Goal: Task Accomplishment & Management: Manage account settings

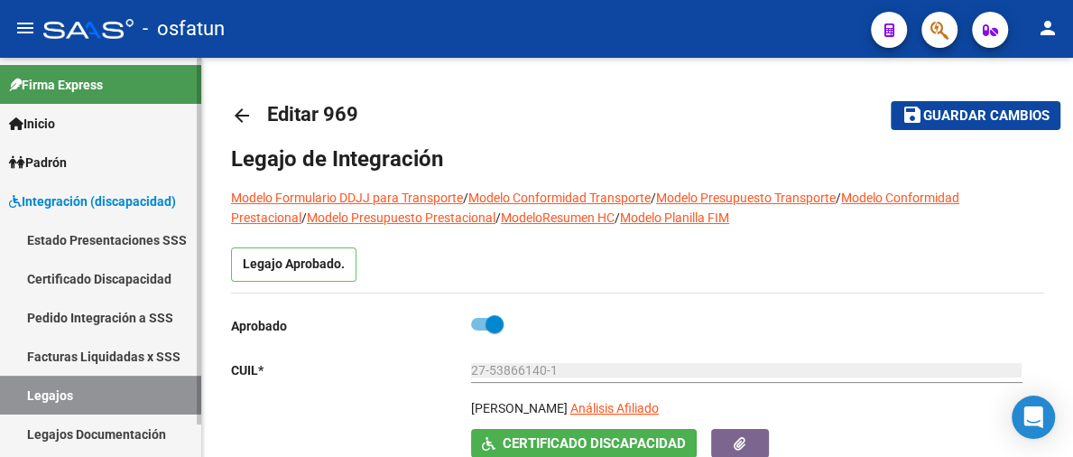
type input "[PERSON_NAME]"
click at [63, 155] on span "Padrón" at bounding box center [38, 163] width 58 height 20
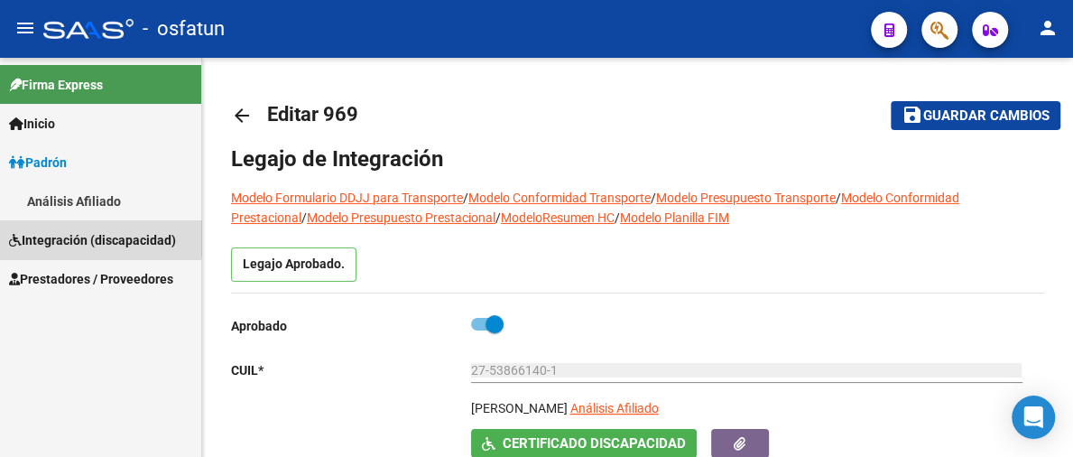
click at [82, 234] on span "Integración (discapacidad)" at bounding box center [92, 240] width 167 height 20
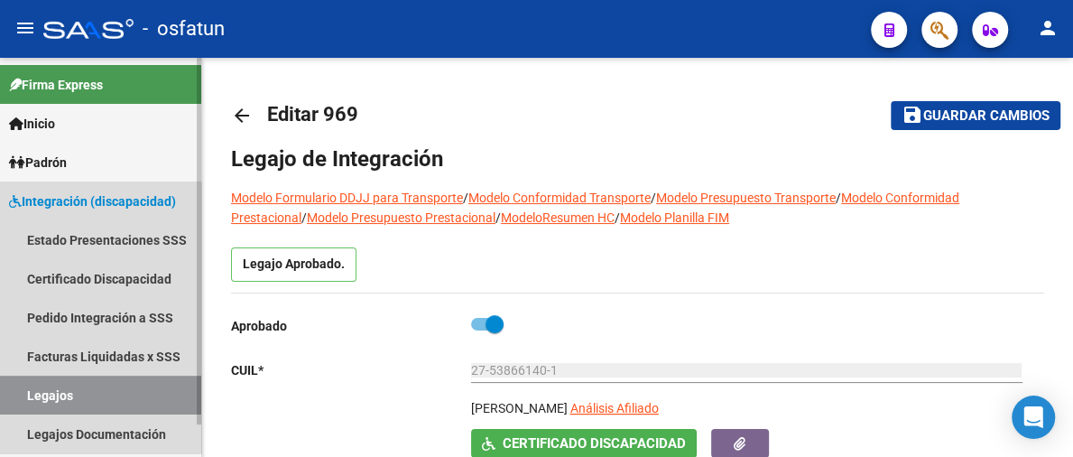
click at [72, 195] on span "Integración (discapacidad)" at bounding box center [92, 201] width 167 height 20
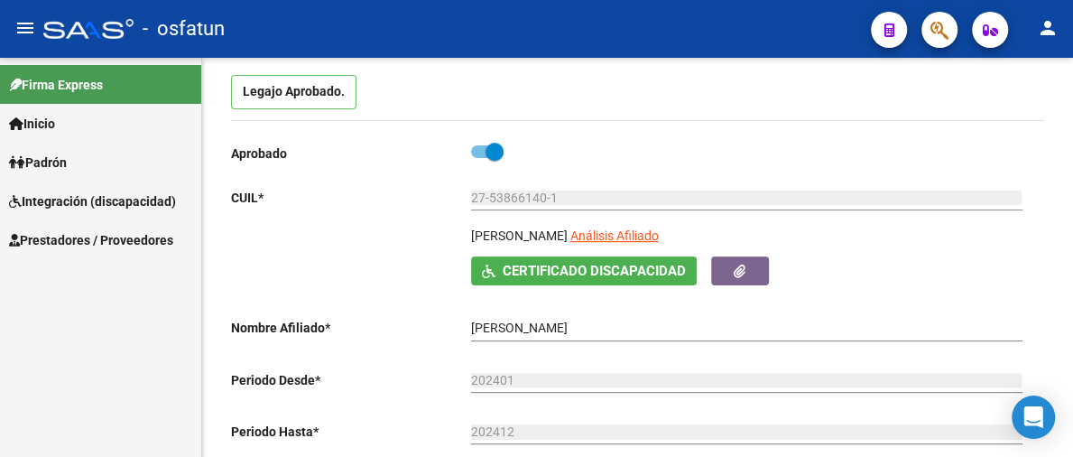
scroll to position [180, 0]
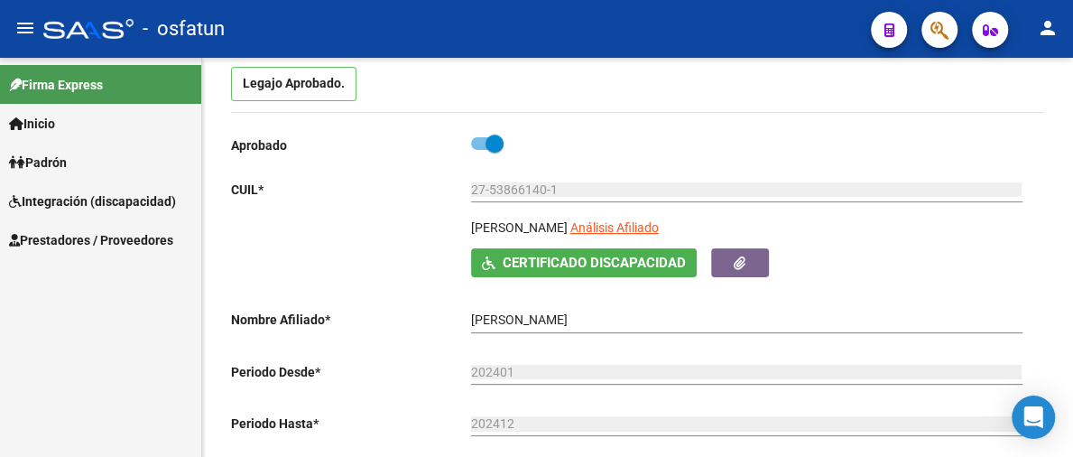
click at [88, 245] on span "Prestadores / Proveedores" at bounding box center [91, 240] width 164 height 20
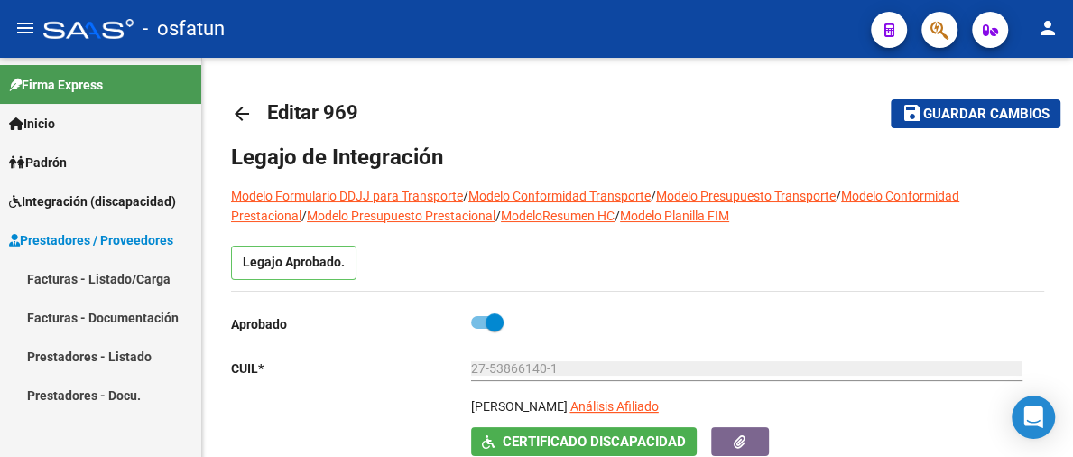
scroll to position [0, 0]
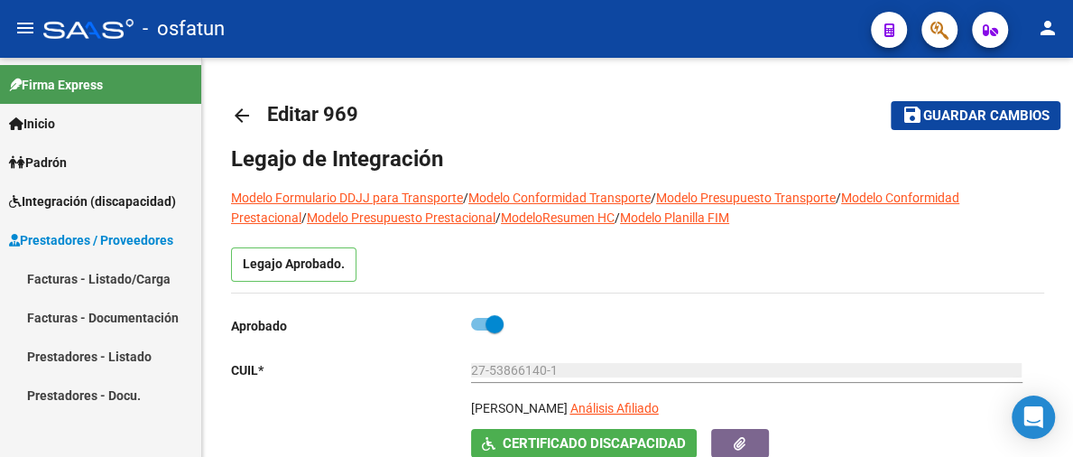
click at [101, 276] on link "Facturas - Listado/Carga" at bounding box center [100, 278] width 201 height 39
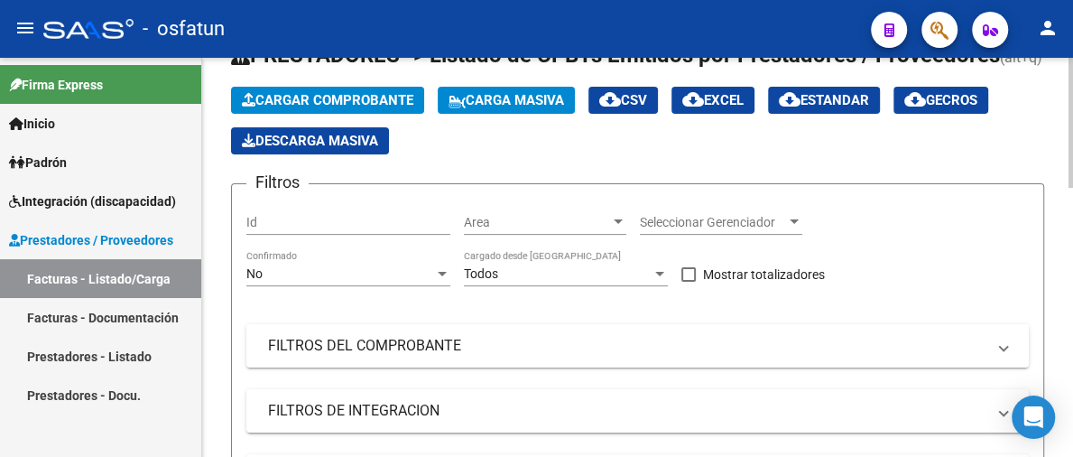
scroll to position [90, 0]
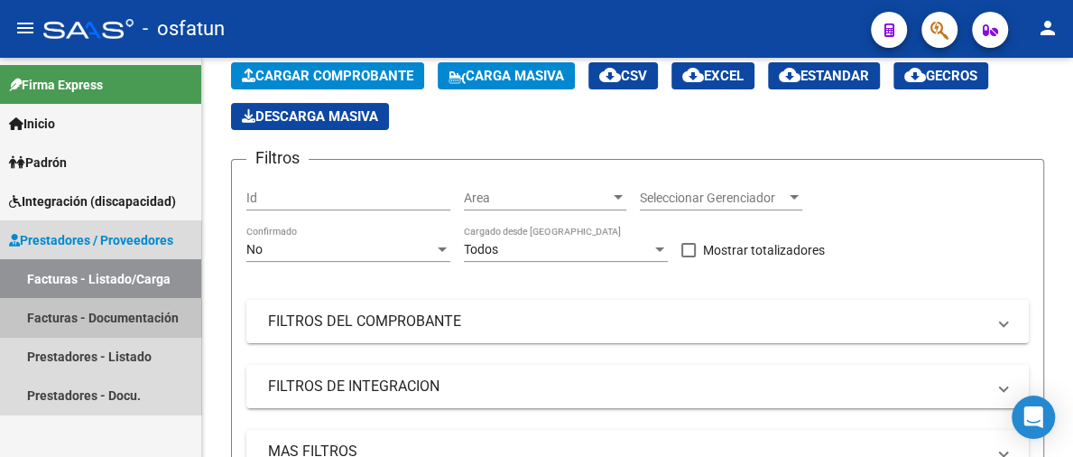
click at [79, 321] on link "Facturas - Documentación" at bounding box center [100, 317] width 201 height 39
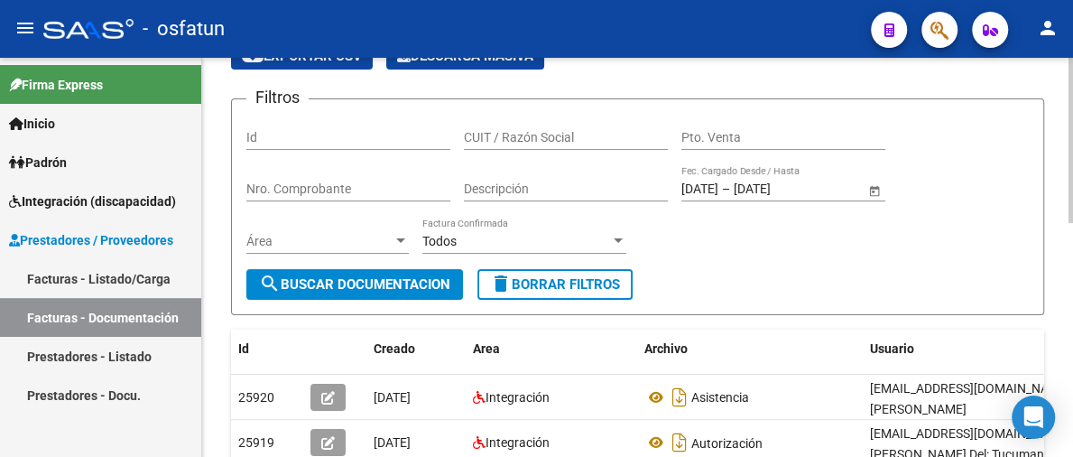
click at [584, 152] on div "CUIT / Razón Social" at bounding box center [566, 139] width 204 height 51
click at [581, 143] on div "CUIT / Razón Social" at bounding box center [566, 132] width 204 height 36
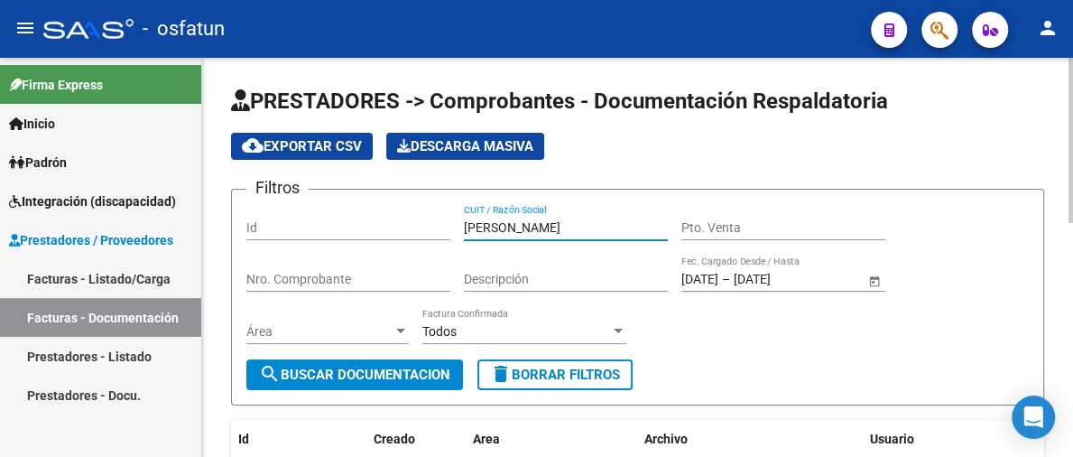
type input "[PERSON_NAME]"
click at [384, 371] on span "search Buscar Documentacion" at bounding box center [354, 374] width 191 height 16
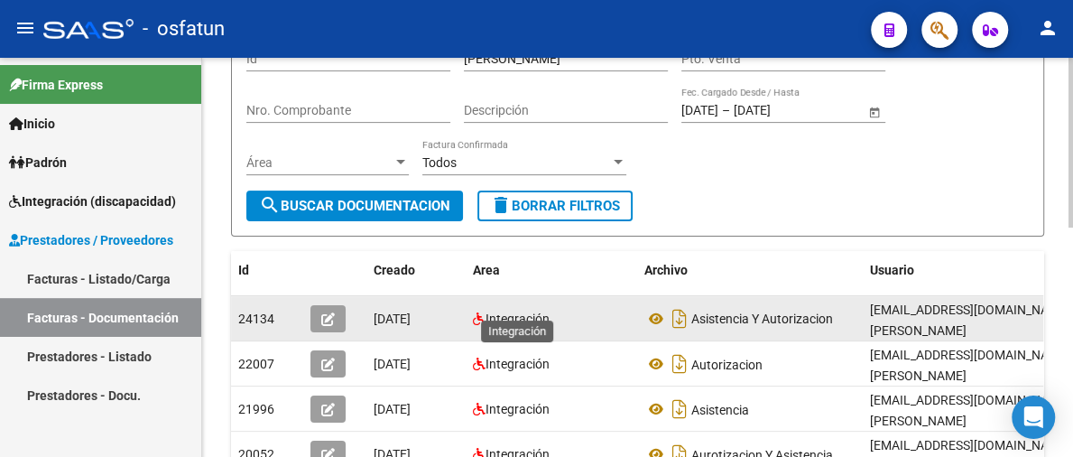
scroll to position [180, 0]
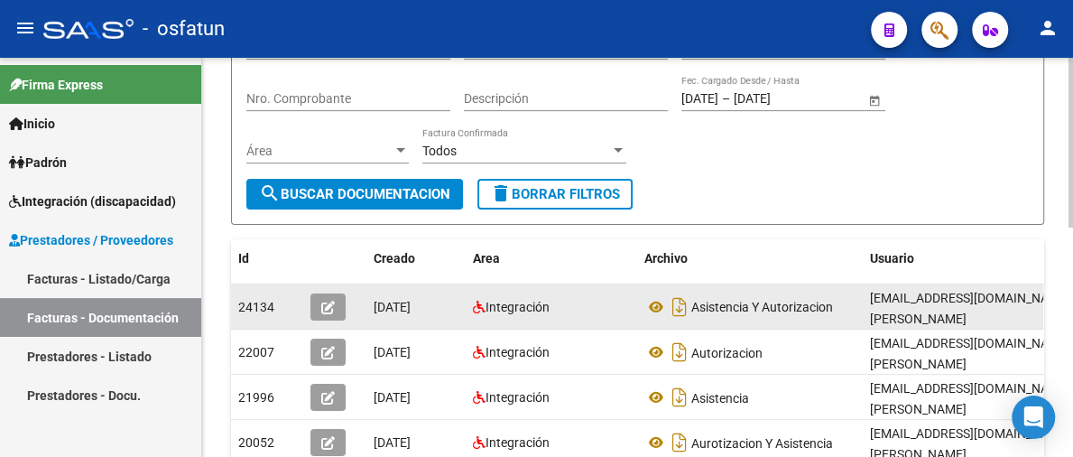
click at [322, 303] on icon "button" at bounding box center [328, 308] width 14 height 14
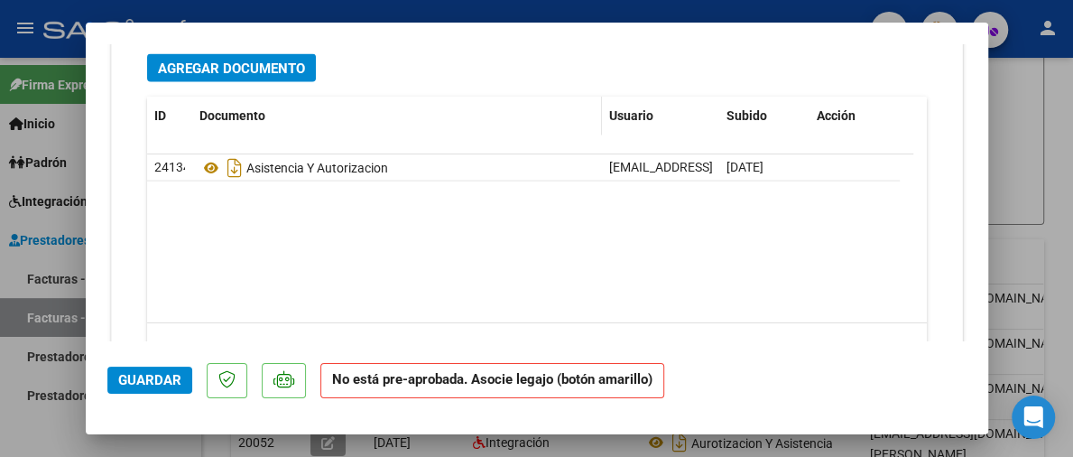
scroll to position [1805, 0]
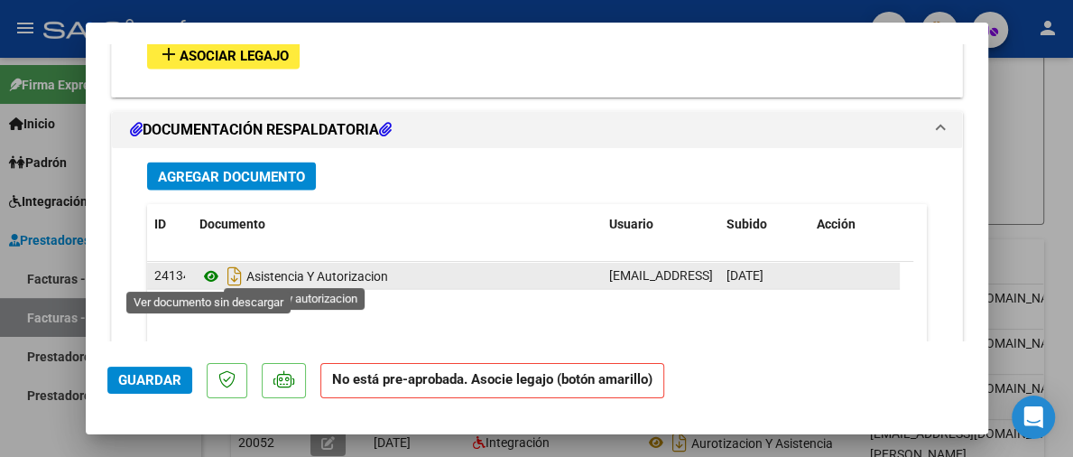
click at [209, 275] on icon at bounding box center [210, 275] width 23 height 22
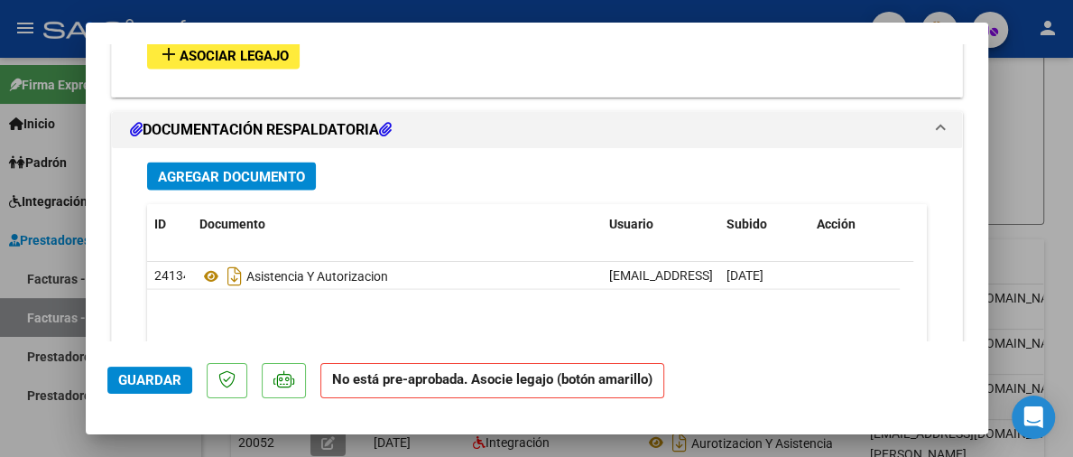
click at [247, 59] on span "Asociar Legajo" at bounding box center [234, 55] width 109 height 16
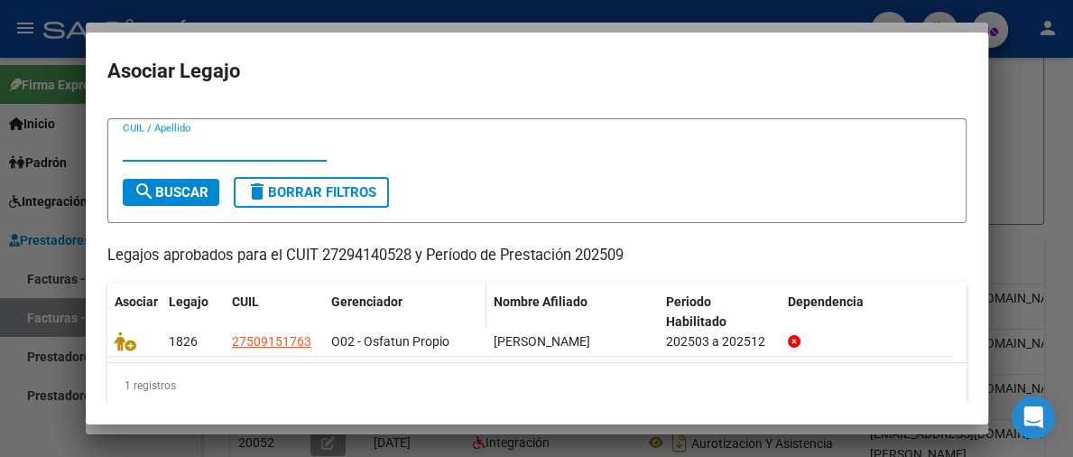
scroll to position [51, 0]
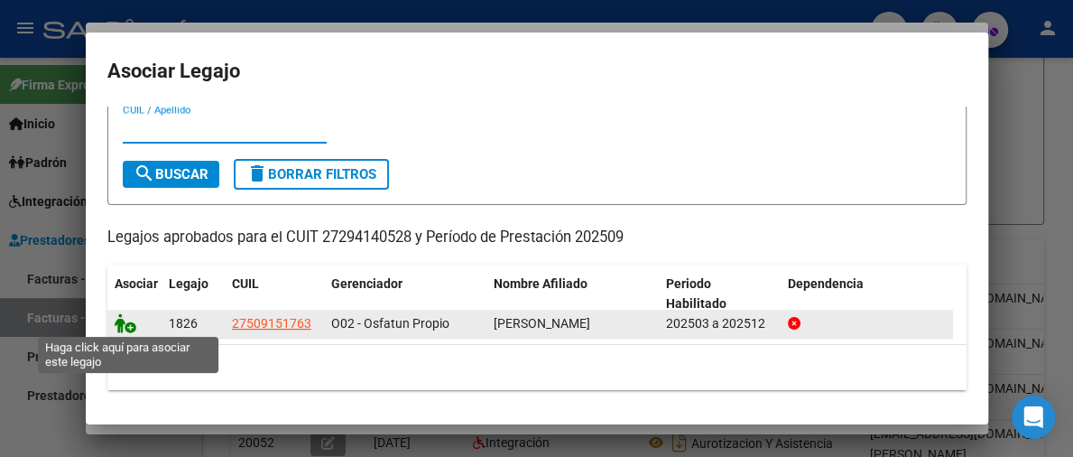
click at [122, 324] on icon at bounding box center [126, 323] width 22 height 20
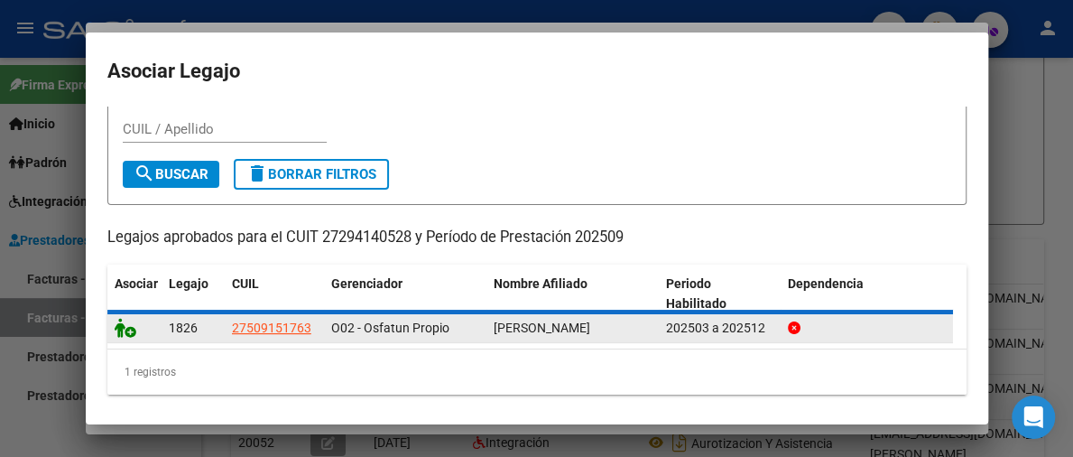
scroll to position [0, 0]
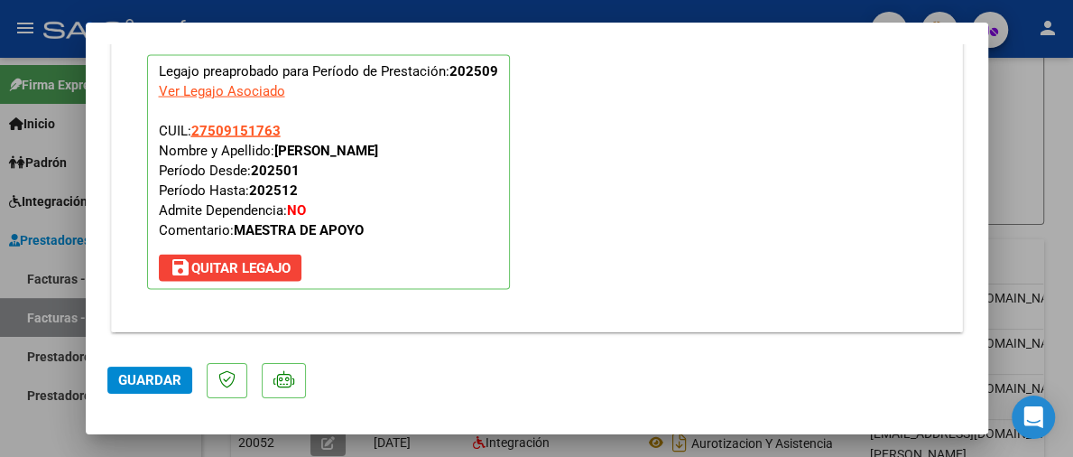
click at [143, 380] on span "Guardar" at bounding box center [149, 380] width 63 height 16
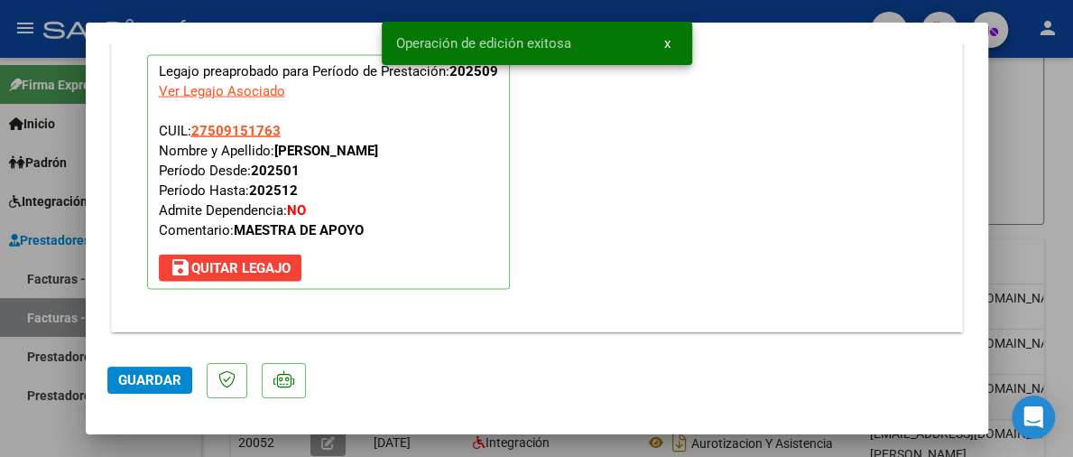
click at [164, 386] on span "Guardar" at bounding box center [149, 380] width 63 height 16
click at [1031, 83] on div at bounding box center [536, 228] width 1073 height 457
type input "$ 0,00"
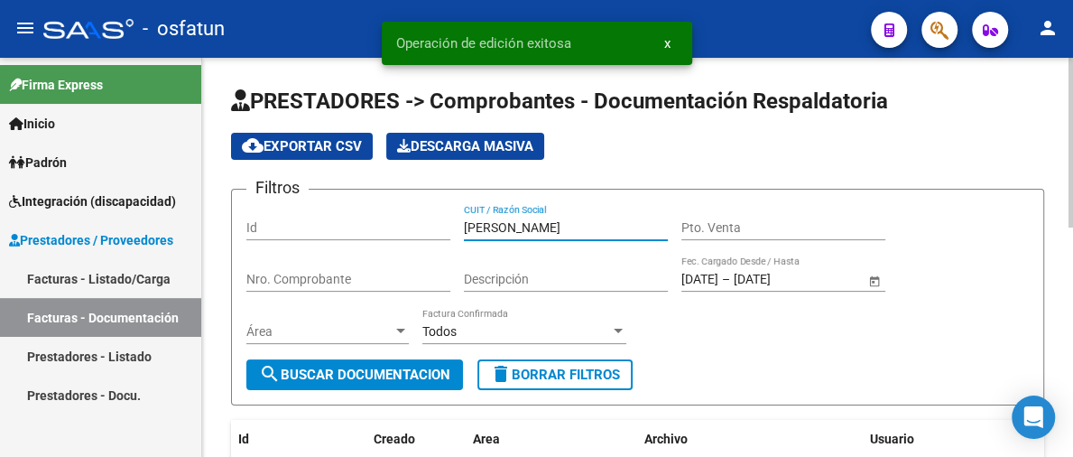
drag, startPoint x: 597, startPoint y: 220, endPoint x: 454, endPoint y: 232, distance: 144.0
click at [454, 232] on div "Filtros Id [PERSON_NAME] CUIT / Razón Social Pto. Venta Nro. Comprobante Descri…" at bounding box center [637, 281] width 782 height 155
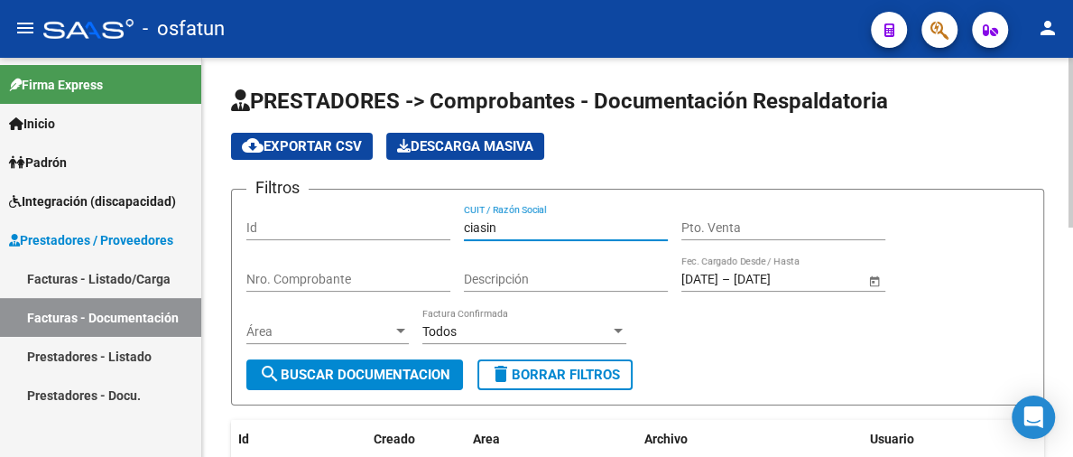
click at [472, 221] on input "ciasin" at bounding box center [566, 227] width 204 height 15
click at [504, 220] on input "[PERSON_NAME]" at bounding box center [566, 227] width 204 height 15
type input "[PERSON_NAME]"
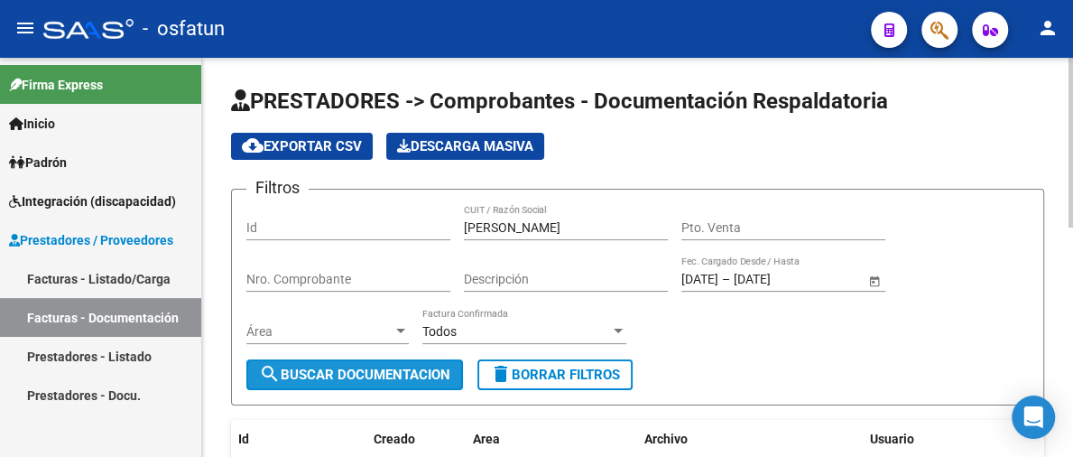
click at [373, 379] on span "search Buscar Documentacion" at bounding box center [354, 374] width 191 height 16
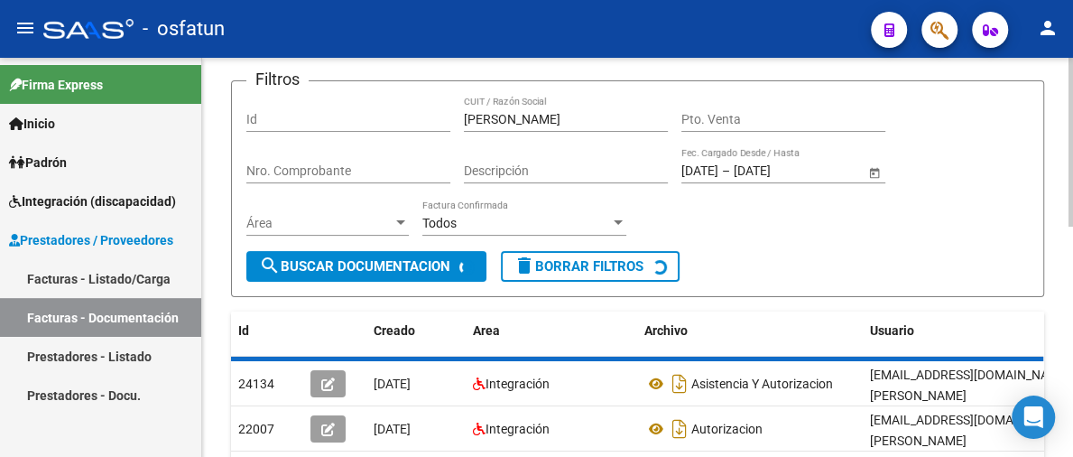
scroll to position [271, 0]
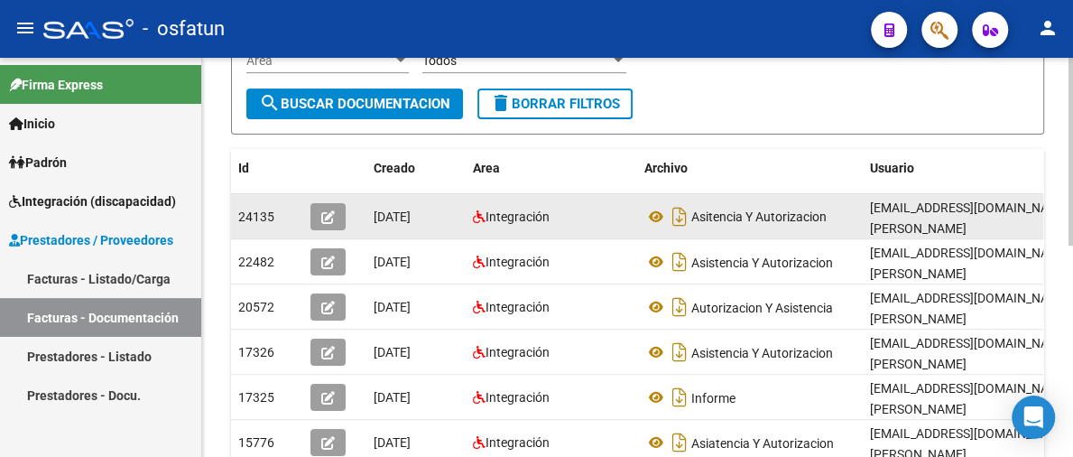
click at [324, 223] on icon "button" at bounding box center [328, 217] width 14 height 14
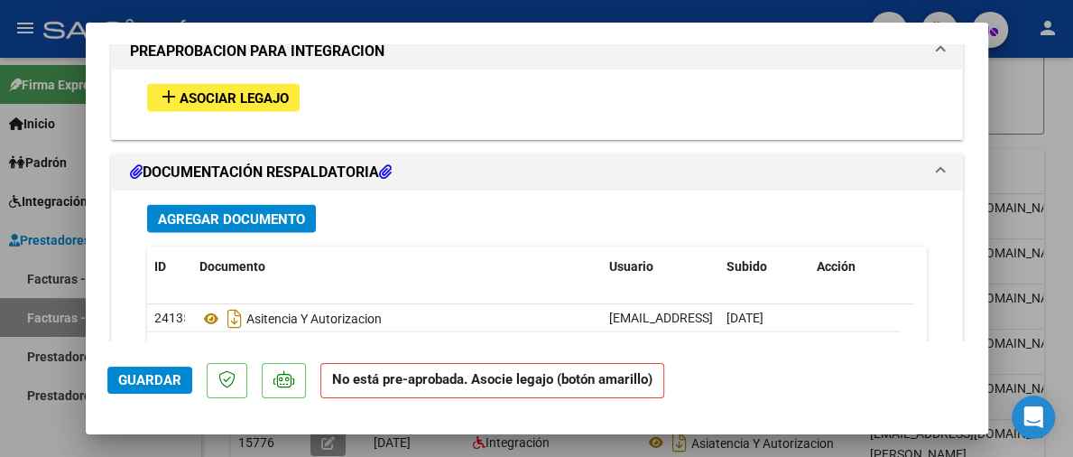
scroll to position [1805, 0]
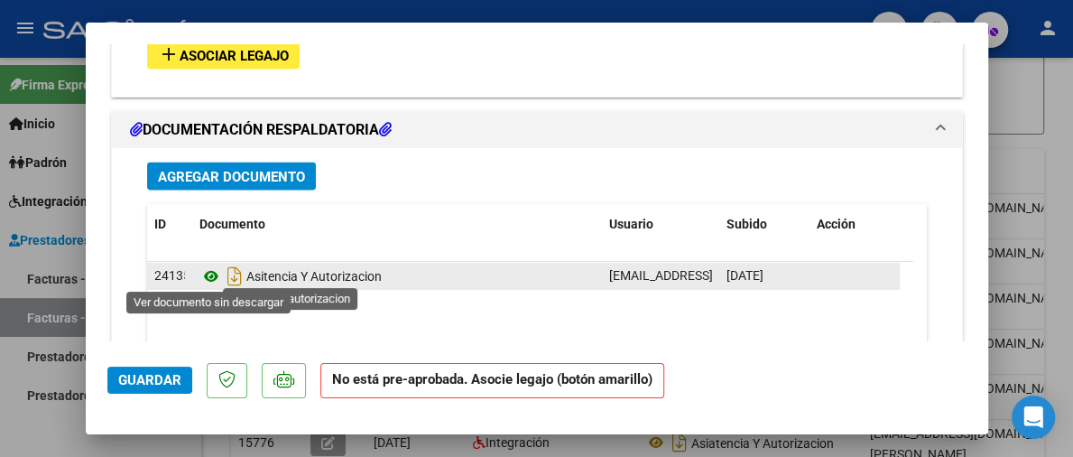
click at [214, 273] on icon at bounding box center [210, 275] width 23 height 22
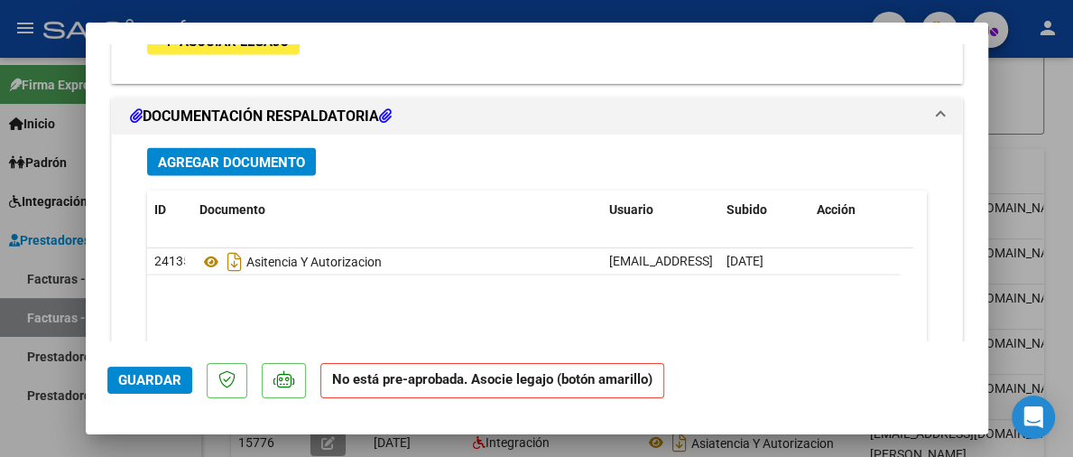
scroll to position [1715, 0]
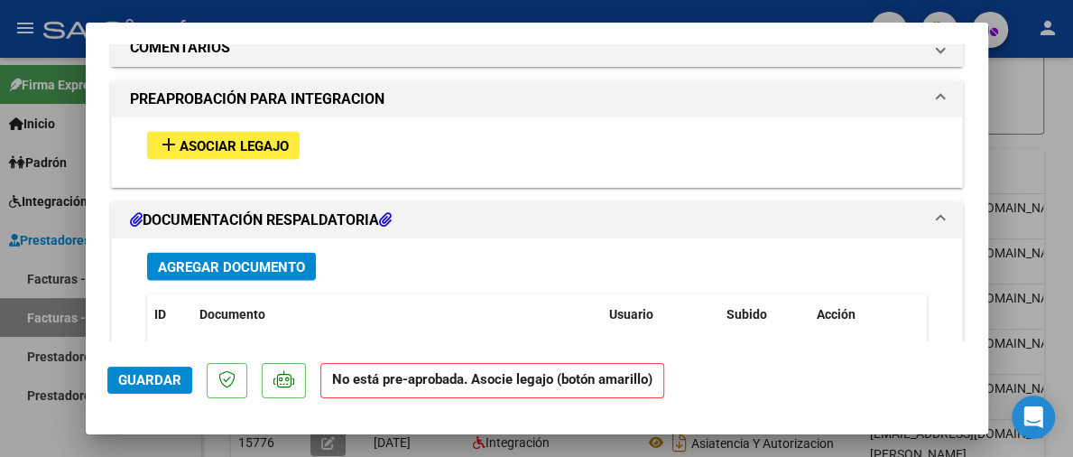
click at [278, 138] on span "Asociar Legajo" at bounding box center [234, 145] width 109 height 16
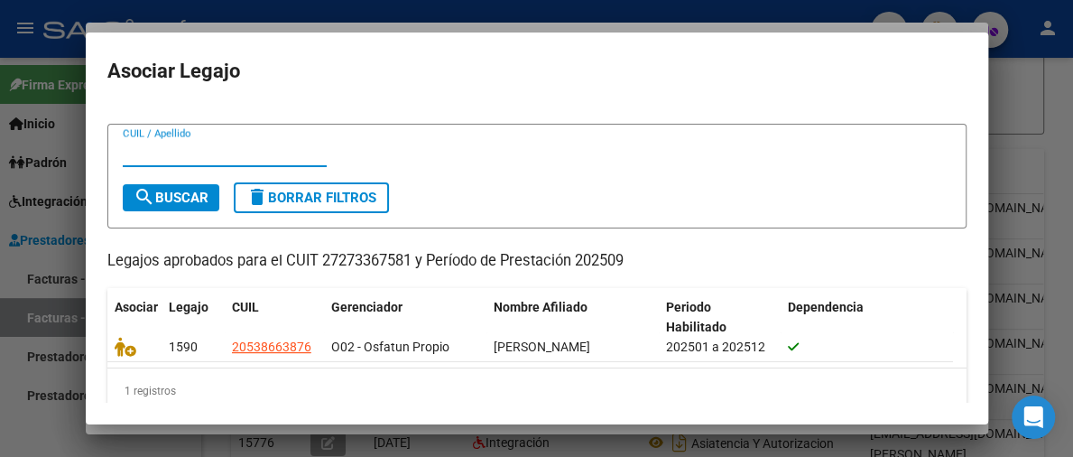
scroll to position [51, 0]
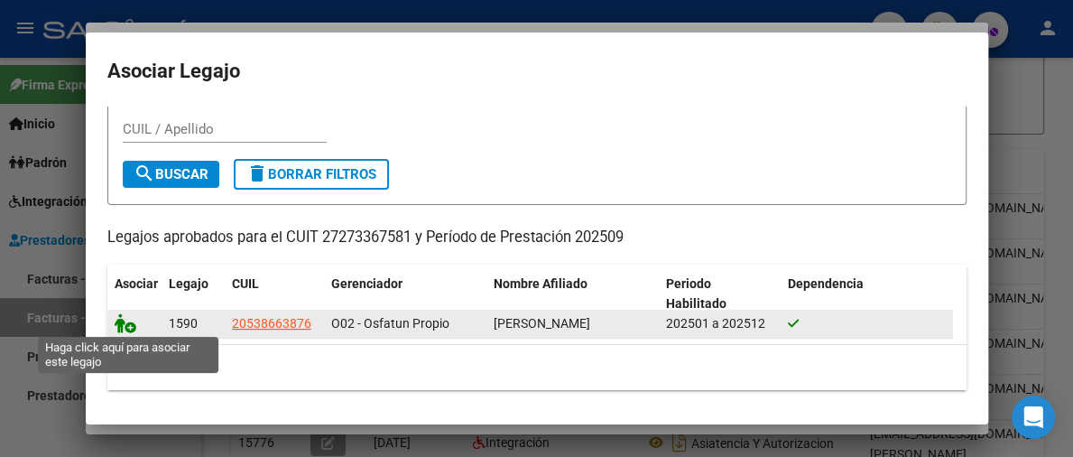
click at [126, 322] on icon at bounding box center [126, 323] width 22 height 20
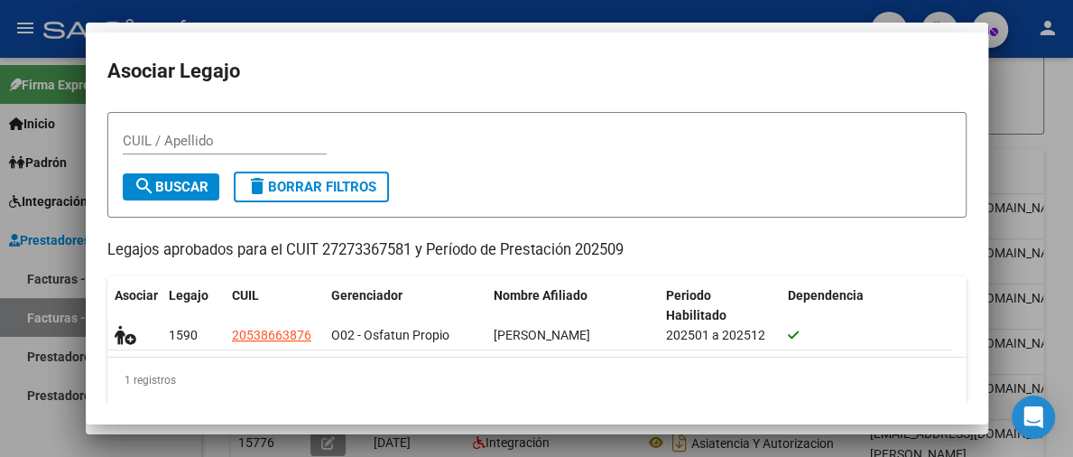
scroll to position [0, 0]
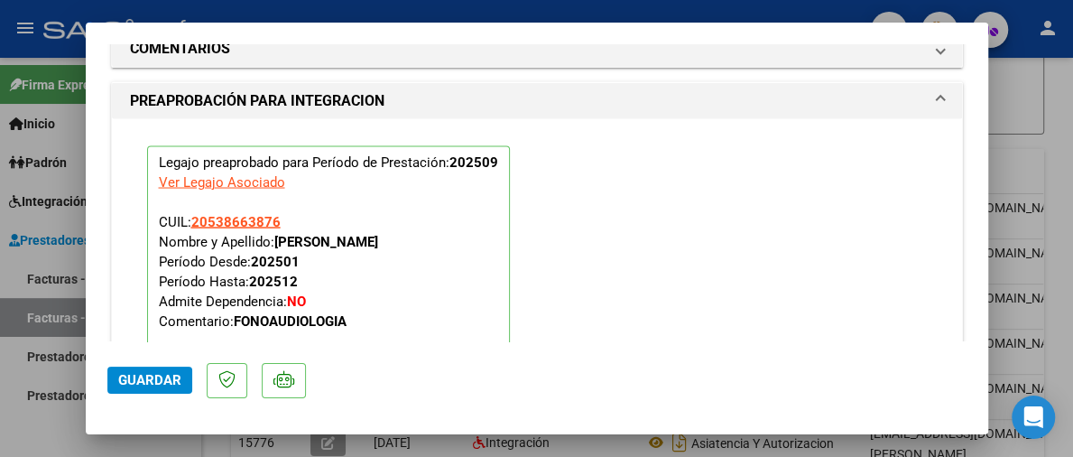
click at [155, 378] on span "Guardar" at bounding box center [149, 380] width 63 height 16
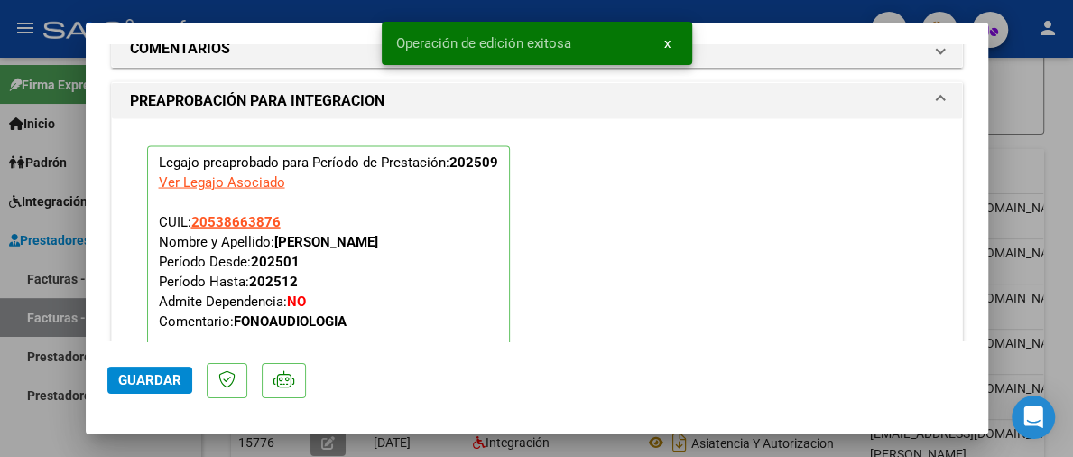
click at [144, 371] on button "Guardar" at bounding box center [149, 379] width 85 height 27
click at [1049, 103] on div at bounding box center [536, 228] width 1073 height 457
type input "$ 0,00"
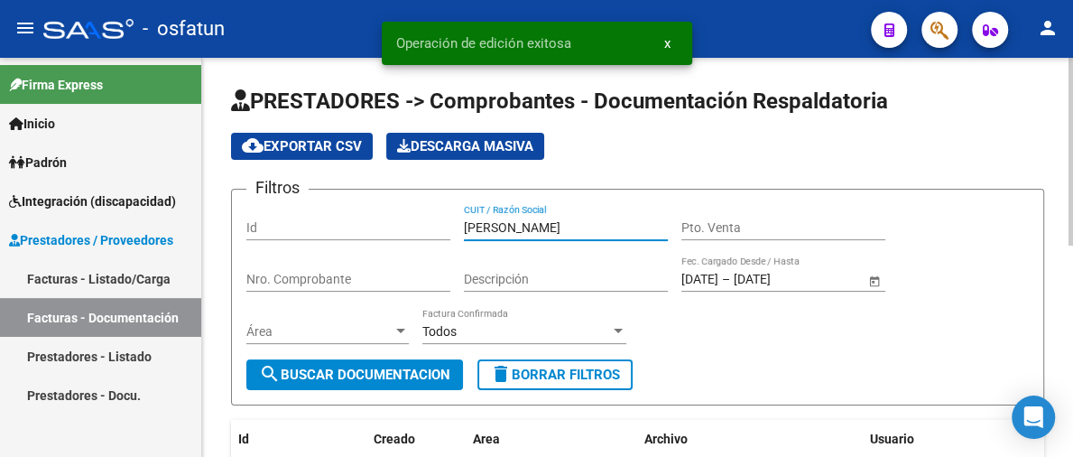
click at [546, 224] on input "[PERSON_NAME]" at bounding box center [566, 227] width 204 height 15
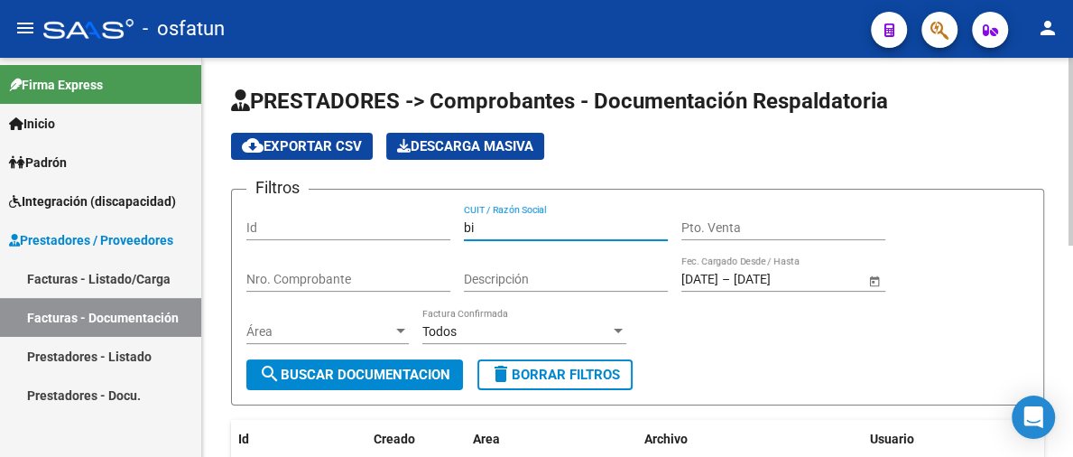
type input "b"
type input "reales tani"
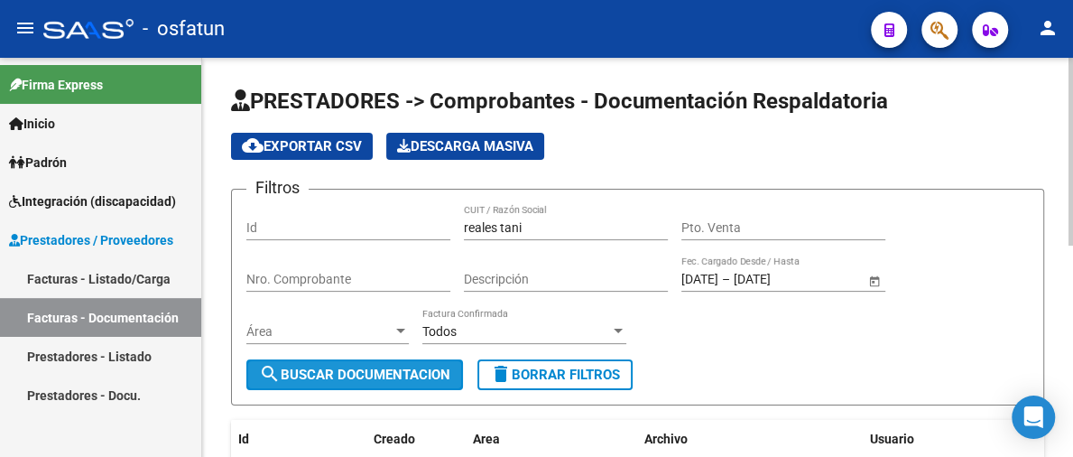
click at [363, 369] on span "search Buscar Documentacion" at bounding box center [354, 374] width 191 height 16
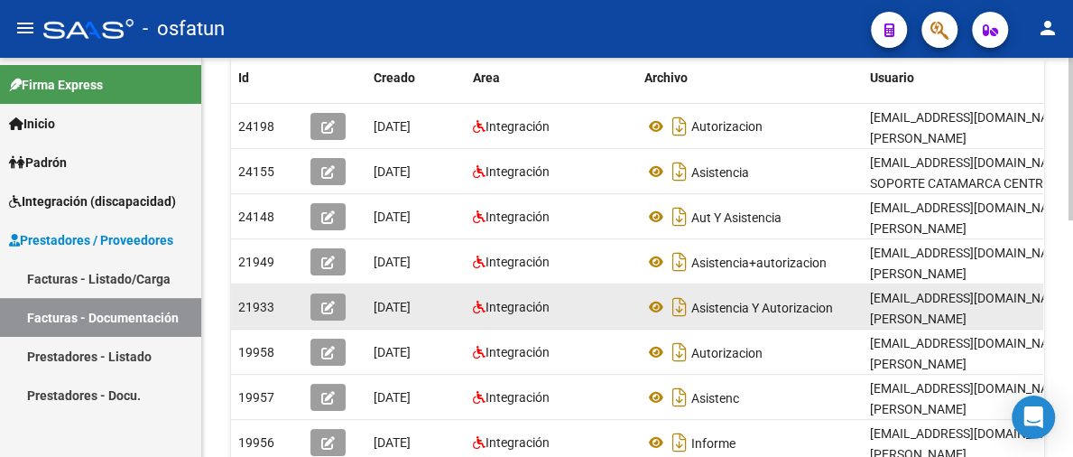
scroll to position [271, 0]
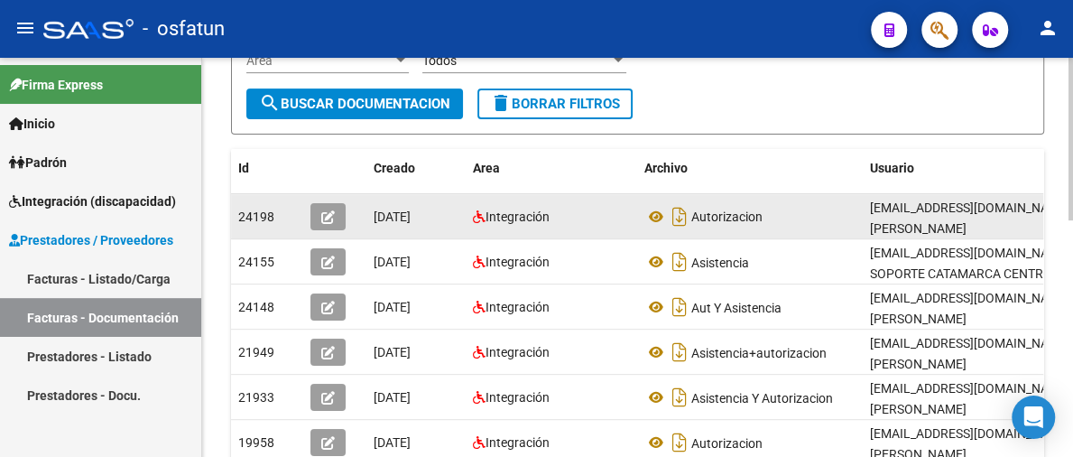
click at [337, 217] on button "button" at bounding box center [327, 216] width 35 height 27
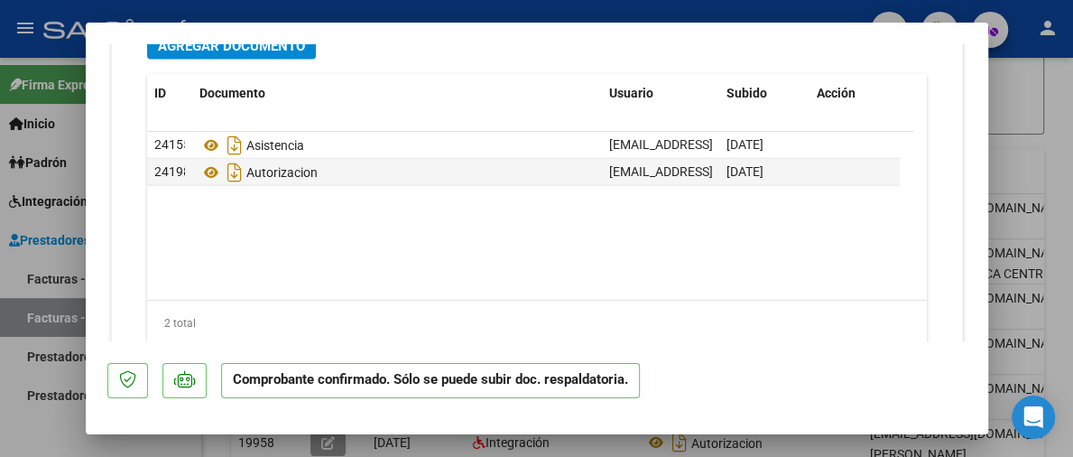
scroll to position [2139, 0]
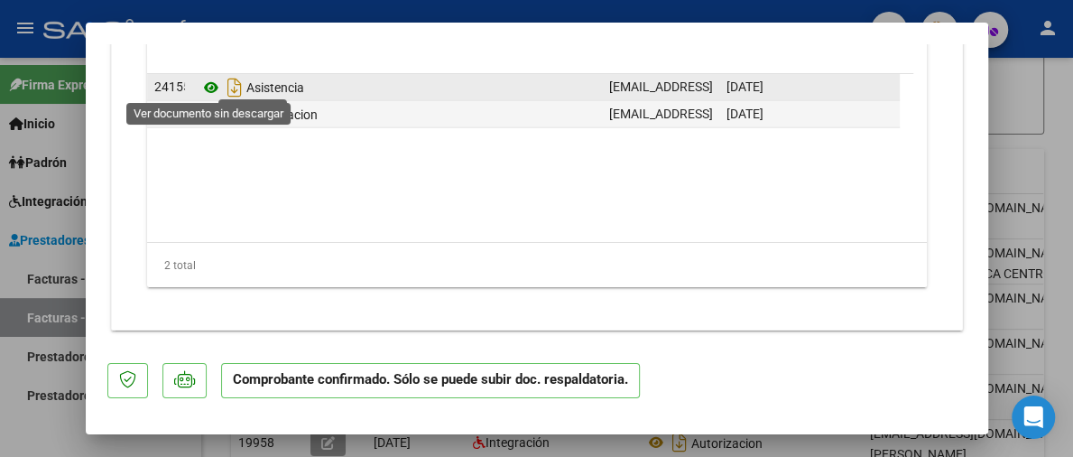
click at [213, 83] on icon at bounding box center [210, 88] width 23 height 22
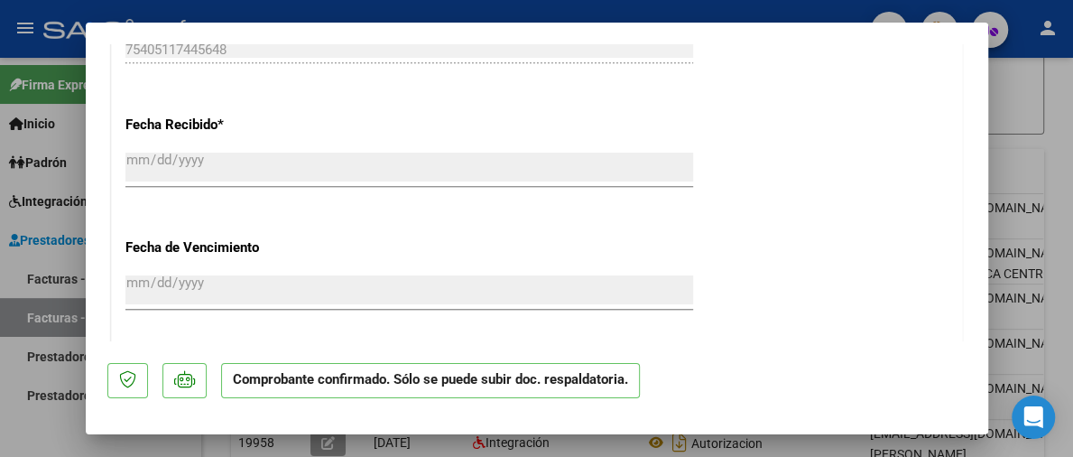
scroll to position [1146, 0]
click at [1052, 81] on div at bounding box center [536, 228] width 1073 height 457
type input "$ 0,00"
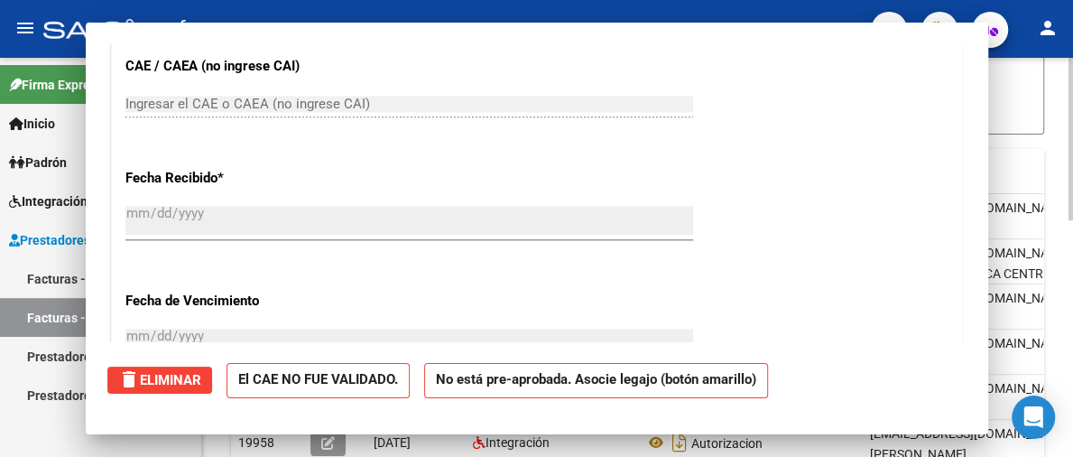
scroll to position [0, 0]
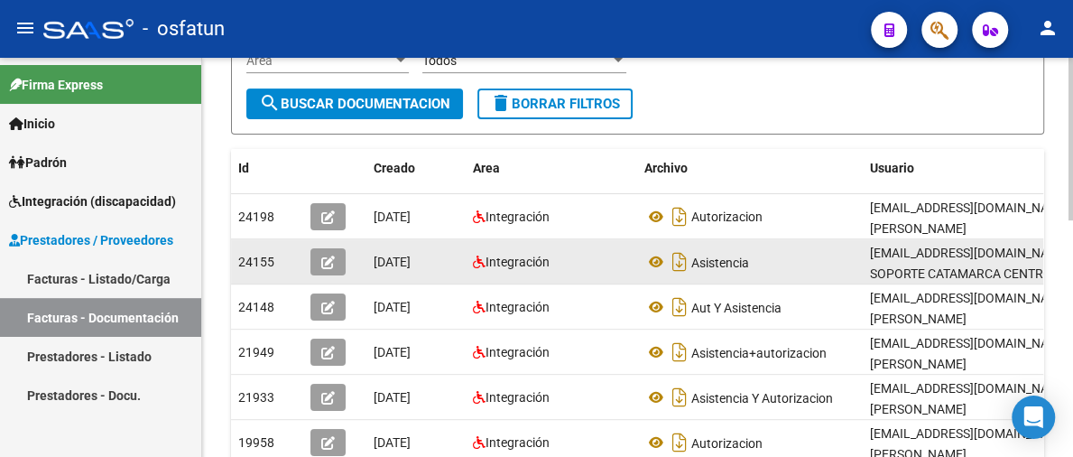
click at [325, 267] on icon "button" at bounding box center [328, 262] width 14 height 14
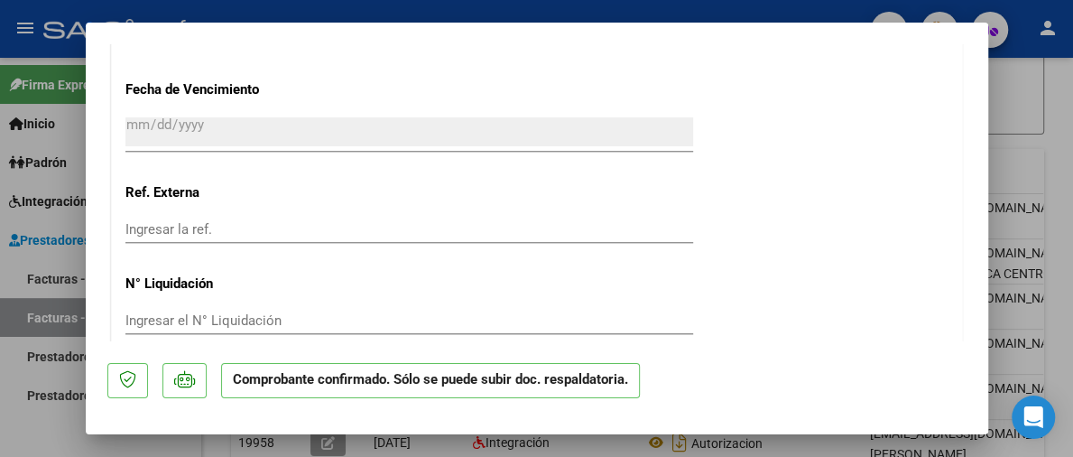
scroll to position [1263, 0]
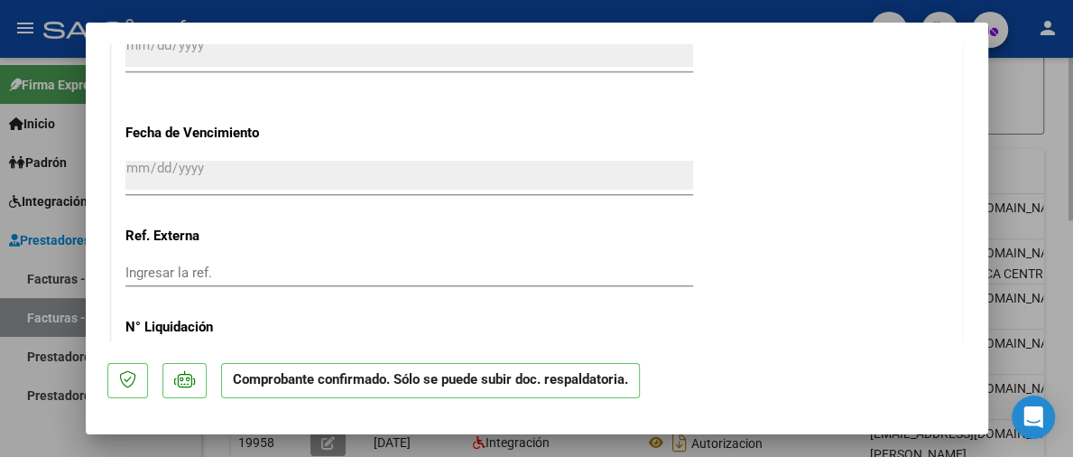
click at [1038, 76] on div at bounding box center [536, 228] width 1073 height 457
type input "$ 0,00"
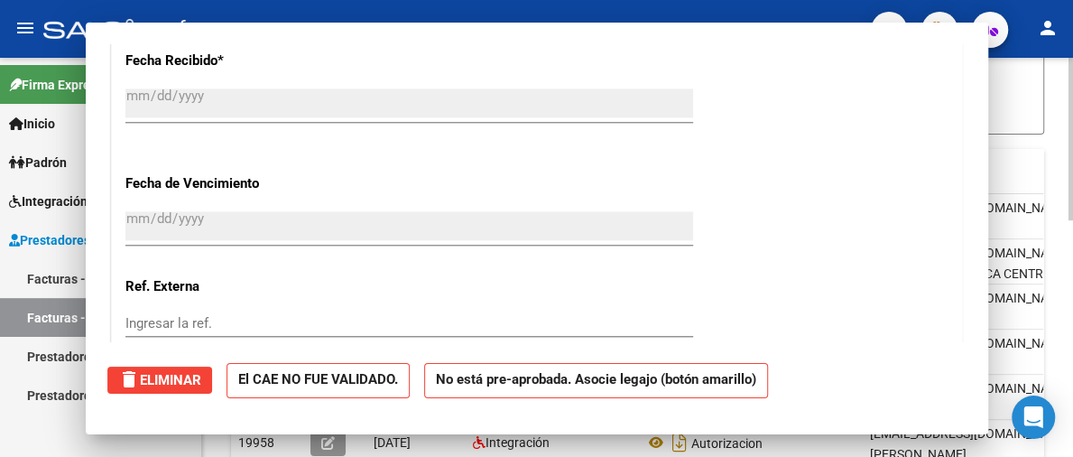
scroll to position [0, 0]
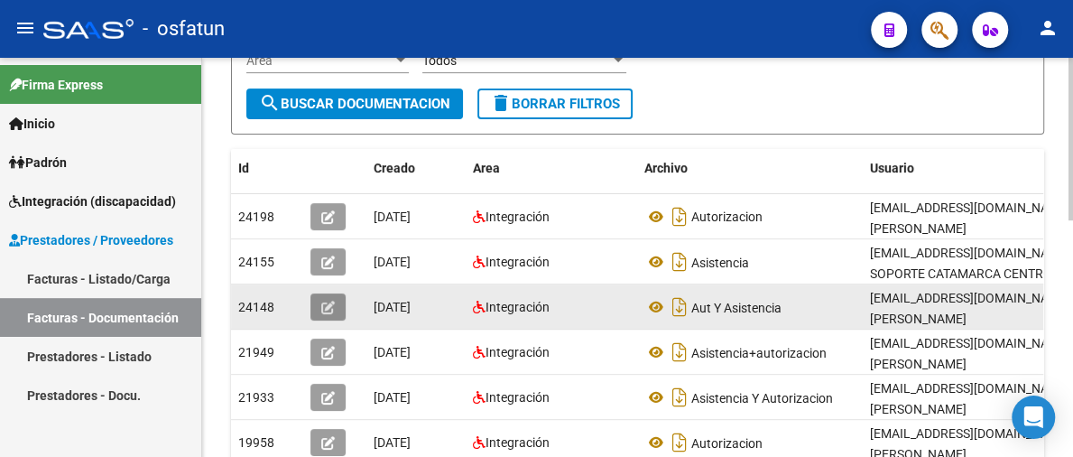
click at [336, 310] on button "button" at bounding box center [327, 306] width 35 height 27
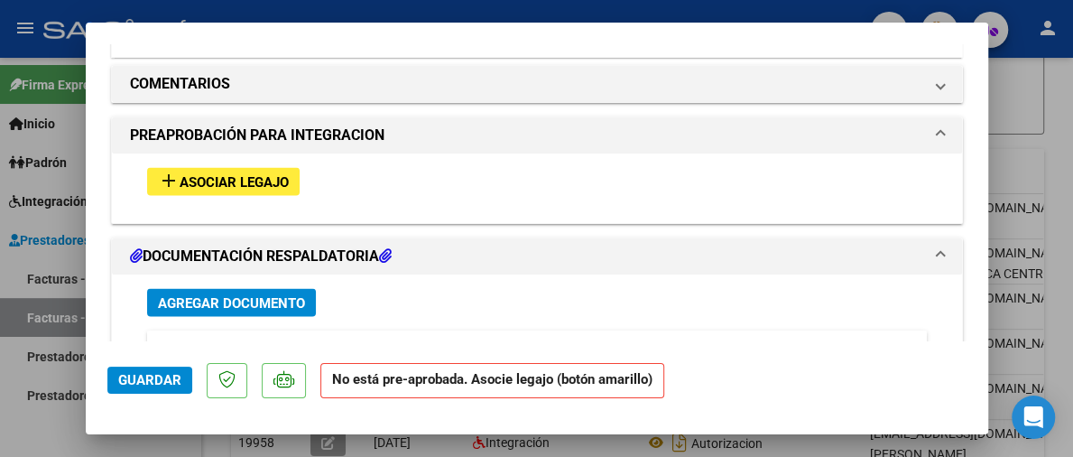
scroll to position [1895, 0]
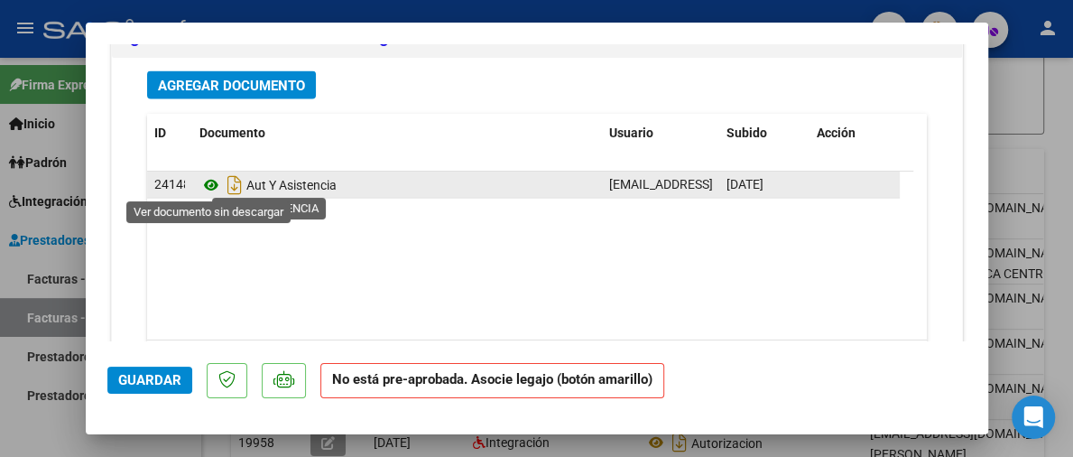
click at [208, 177] on icon at bounding box center [210, 185] width 23 height 22
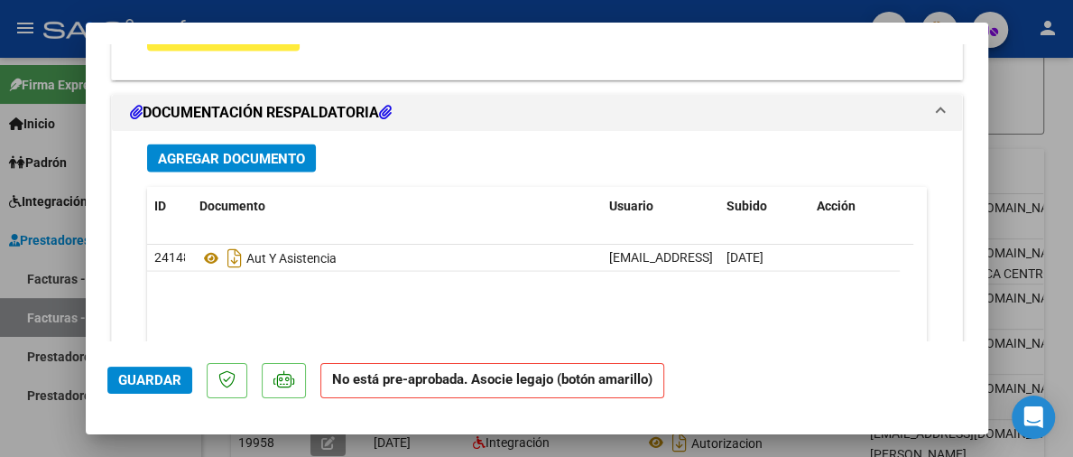
scroll to position [1715, 0]
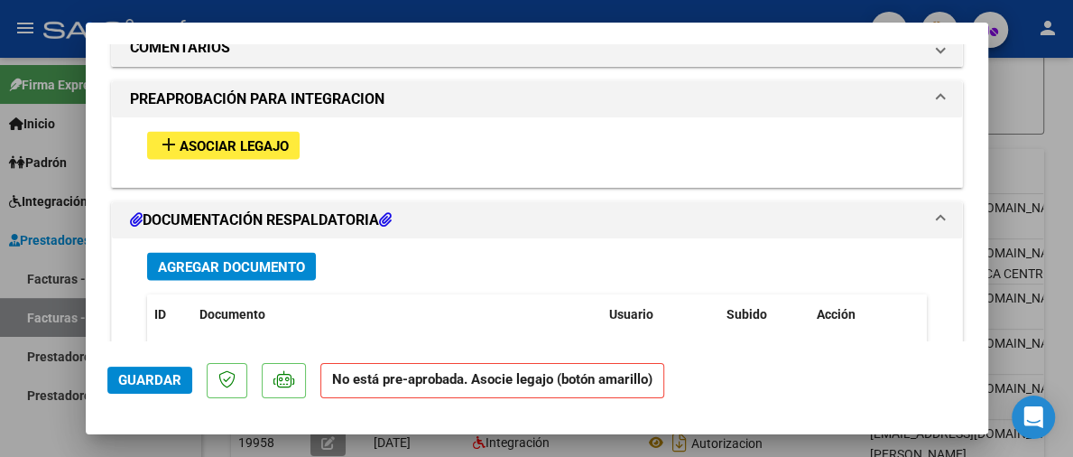
click at [279, 149] on span "Asociar Legajo" at bounding box center [234, 145] width 109 height 16
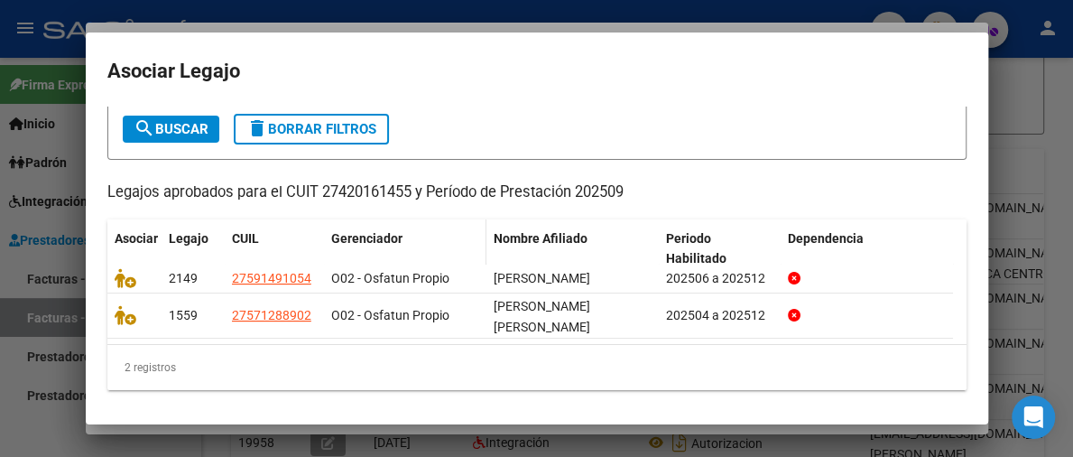
scroll to position [96, 0]
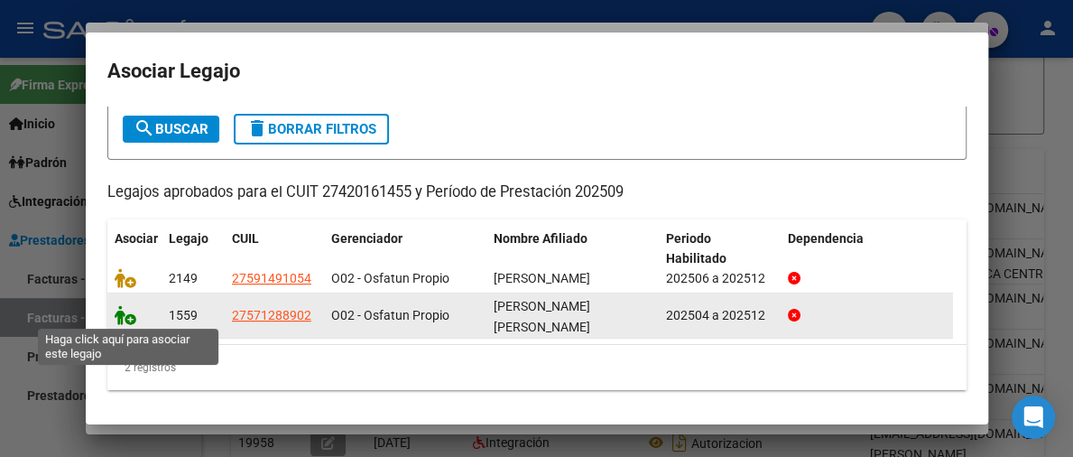
click at [120, 316] on icon at bounding box center [126, 315] width 22 height 20
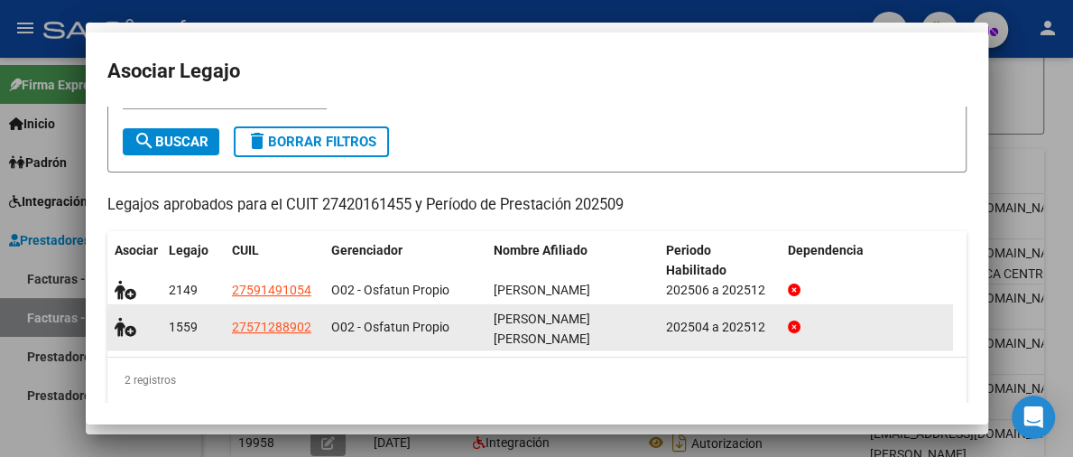
scroll to position [0, 0]
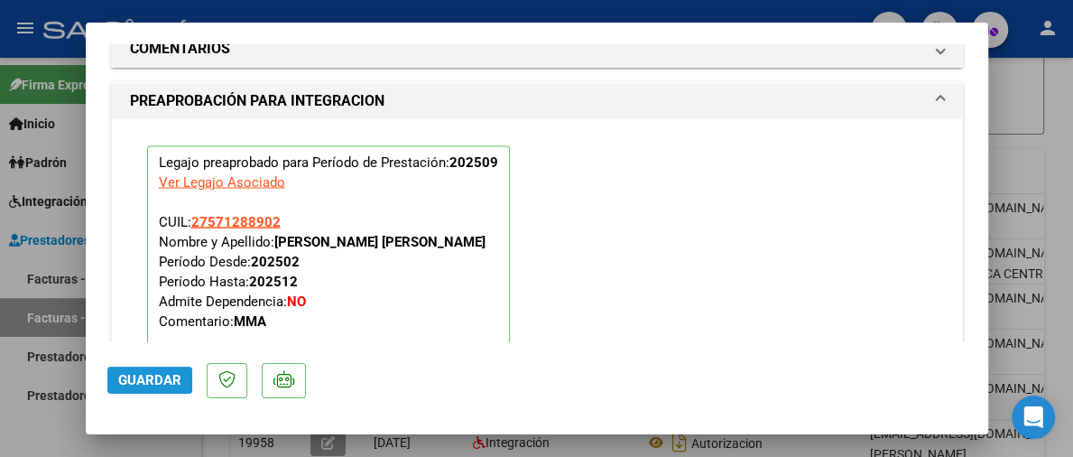
click at [135, 372] on span "Guardar" at bounding box center [149, 380] width 63 height 16
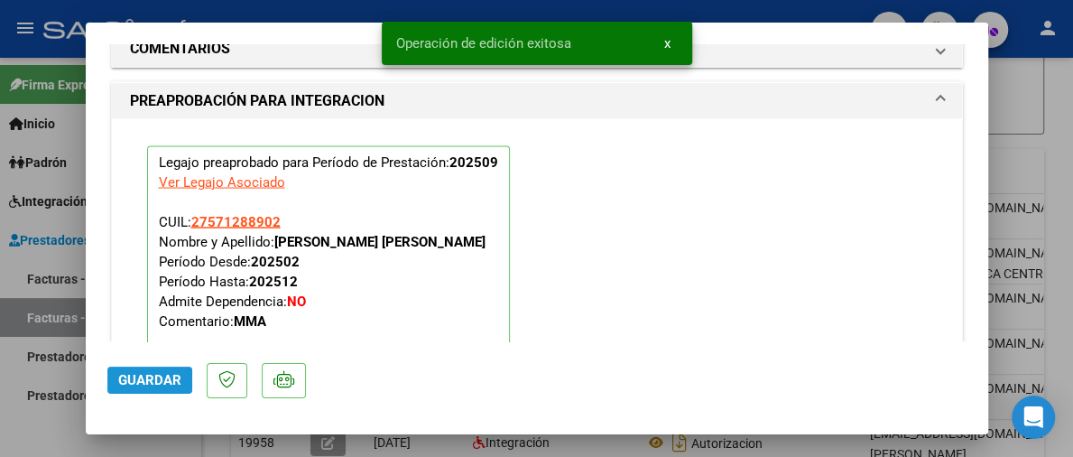
click at [156, 370] on button "Guardar" at bounding box center [149, 379] width 85 height 27
click at [1038, 162] on div at bounding box center [536, 228] width 1073 height 457
type input "$ 0,00"
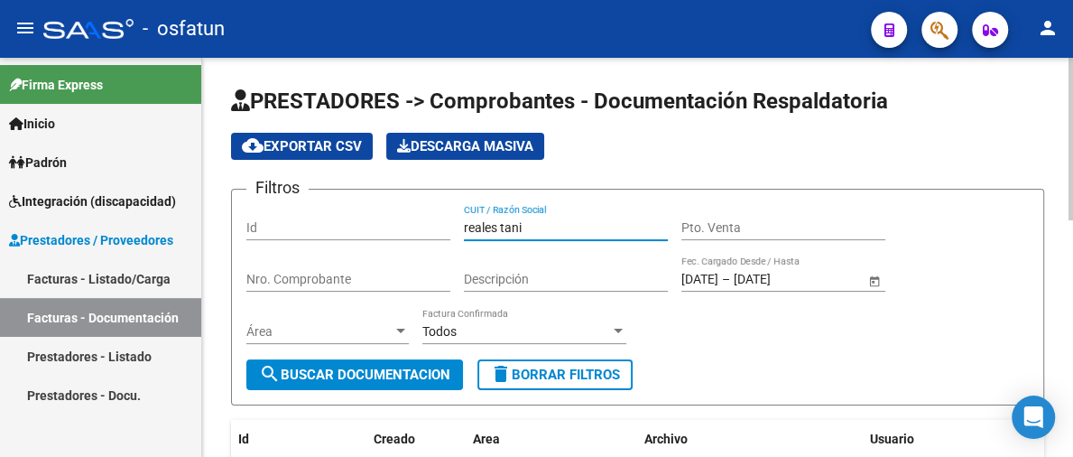
drag, startPoint x: 553, startPoint y: 222, endPoint x: 426, endPoint y: 236, distance: 128.1
click at [426, 236] on div "Filtros Id reales tani CUIT / Razón Social Pto. Venta Nro. Comprobante Descripc…" at bounding box center [637, 281] width 782 height 155
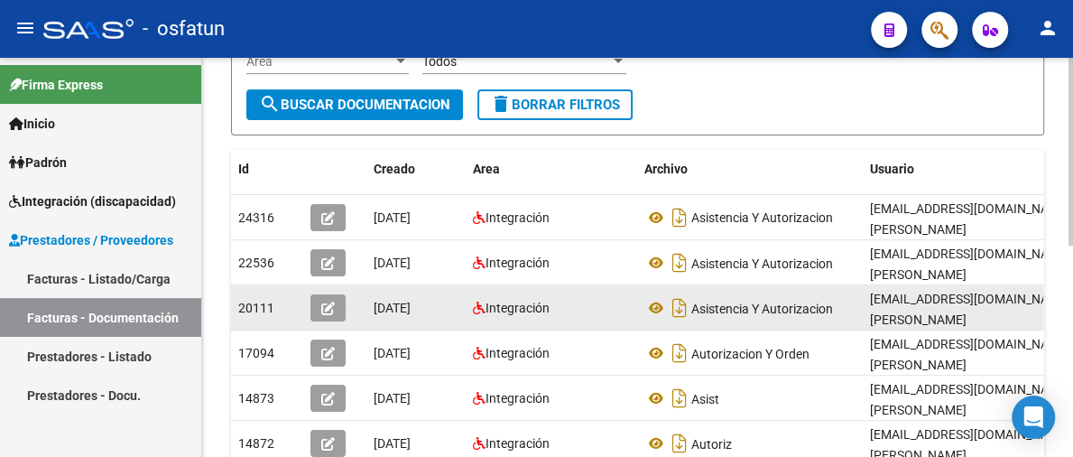
scroll to position [271, 0]
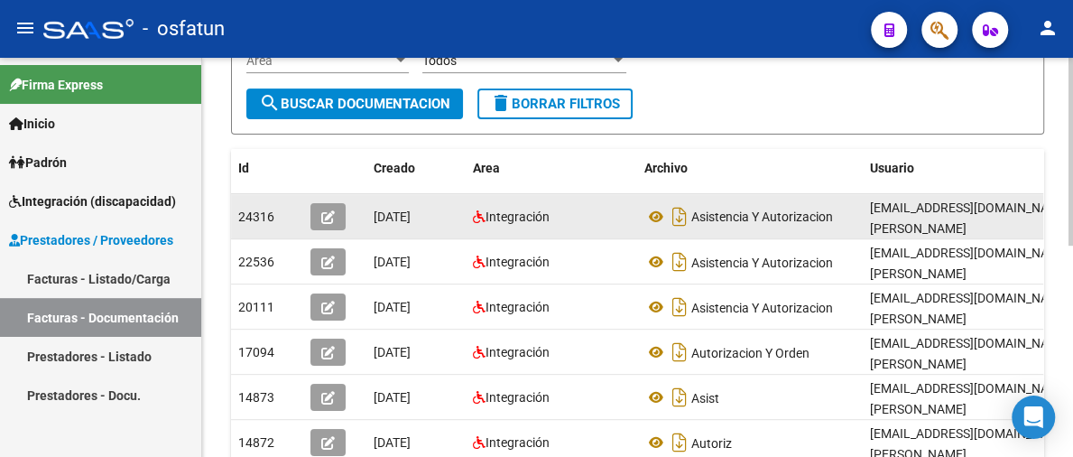
type input "[PERSON_NAME] ka"
click at [325, 215] on icon "button" at bounding box center [328, 217] width 14 height 14
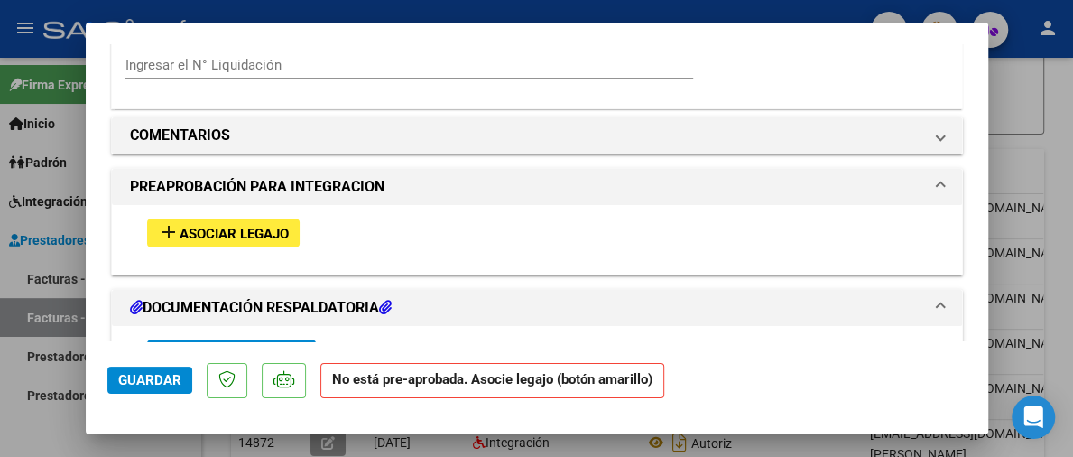
scroll to position [1838, 0]
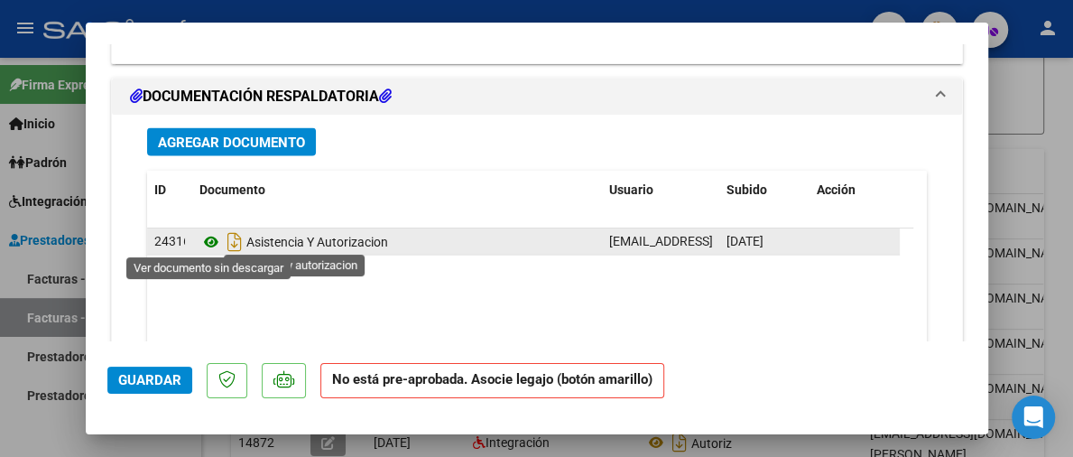
click at [214, 240] on icon at bounding box center [210, 242] width 23 height 22
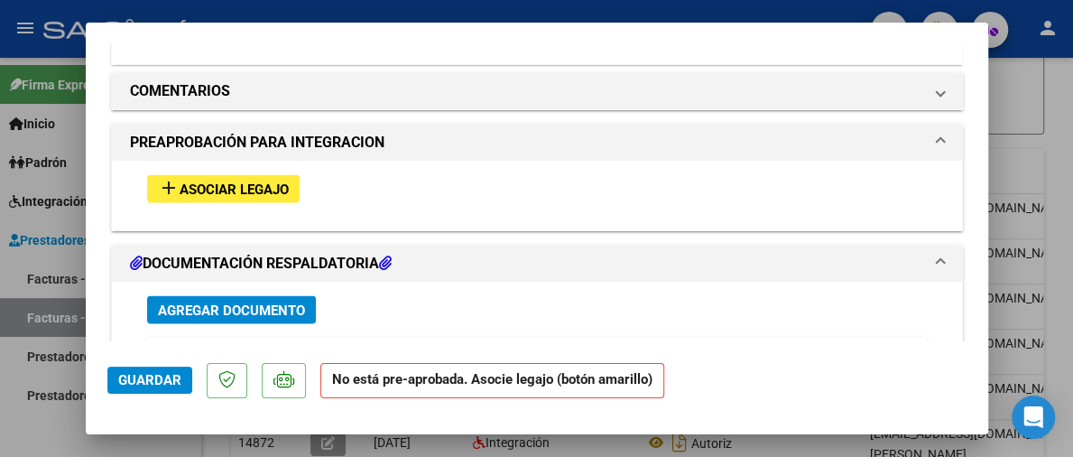
scroll to position [1658, 0]
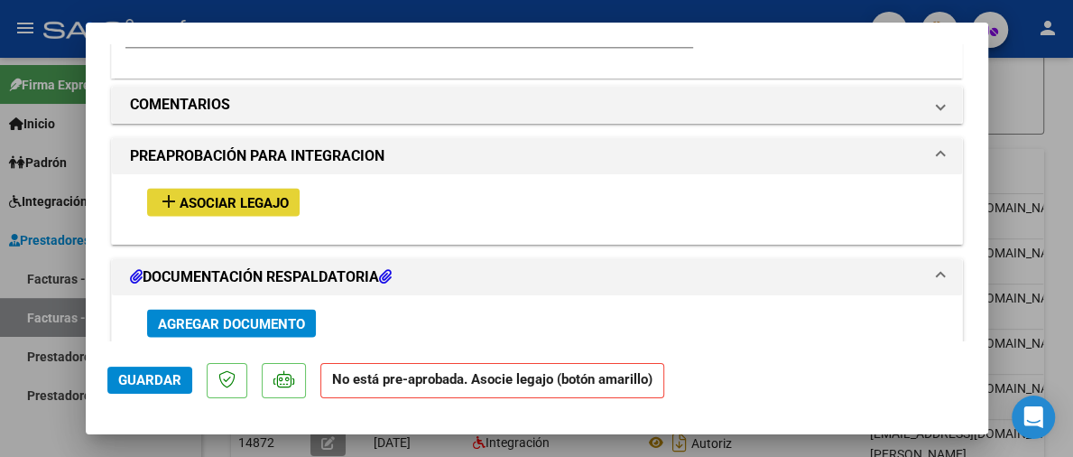
click at [253, 188] on button "add Asociar Legajo" at bounding box center [223, 202] width 153 height 28
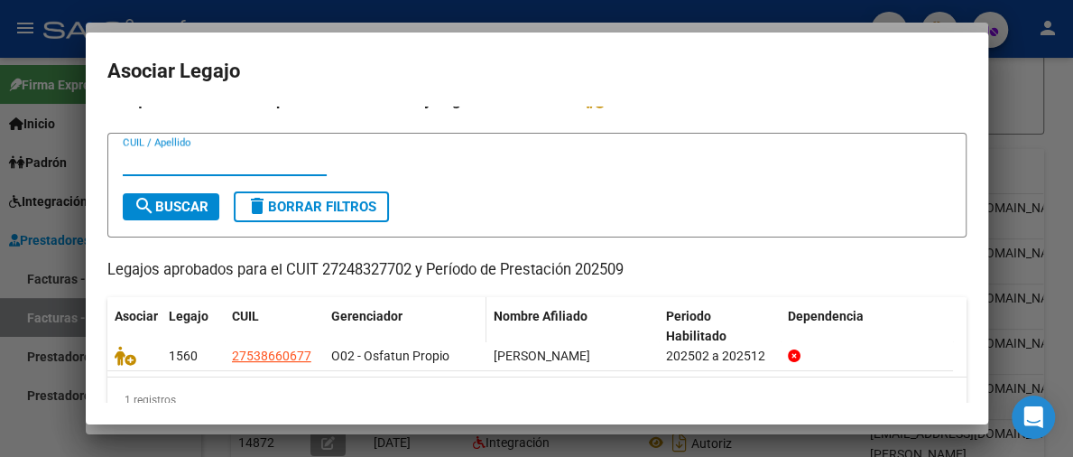
scroll to position [51, 0]
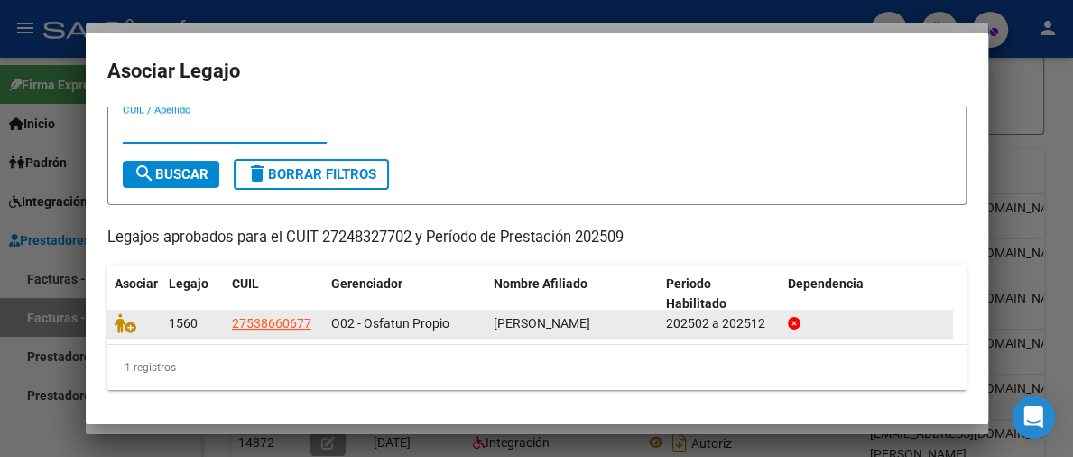
click at [108, 336] on datatable-body-cell at bounding box center [134, 324] width 54 height 28
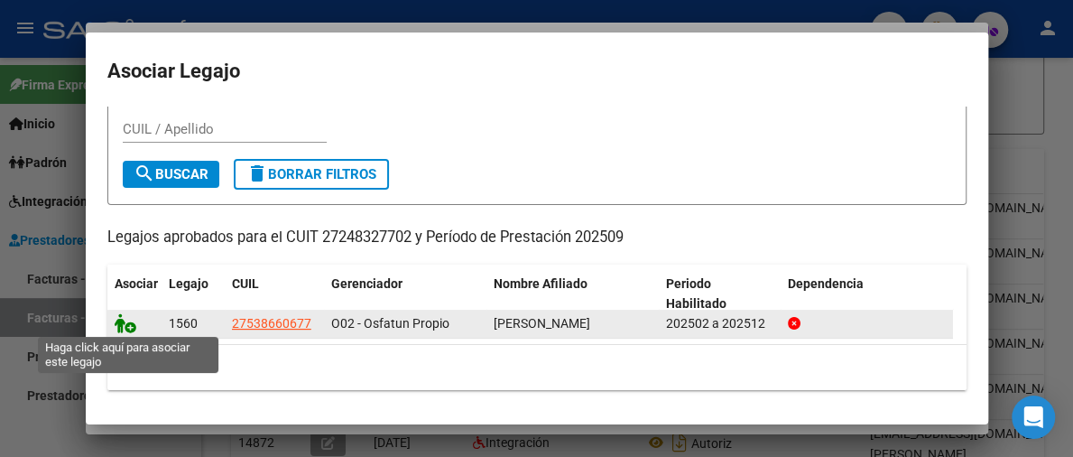
click at [115, 318] on icon at bounding box center [126, 323] width 22 height 20
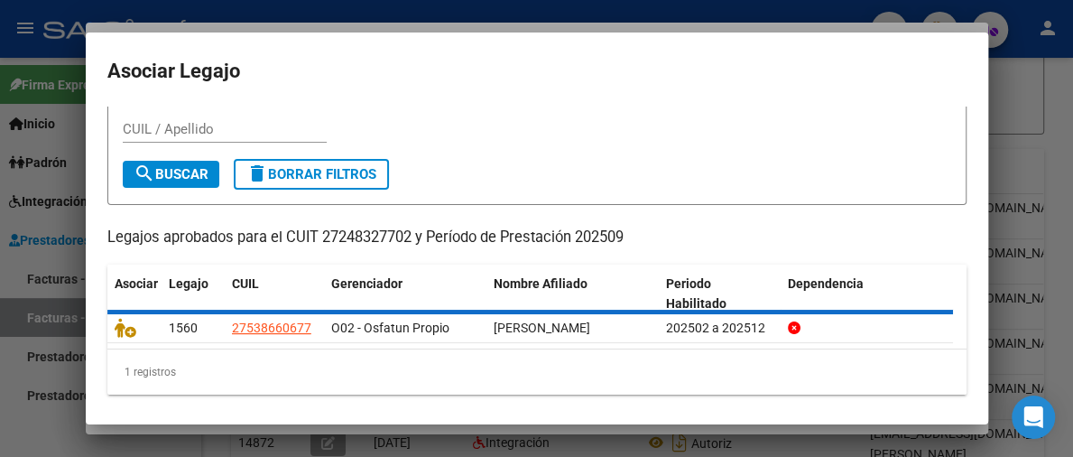
scroll to position [0, 0]
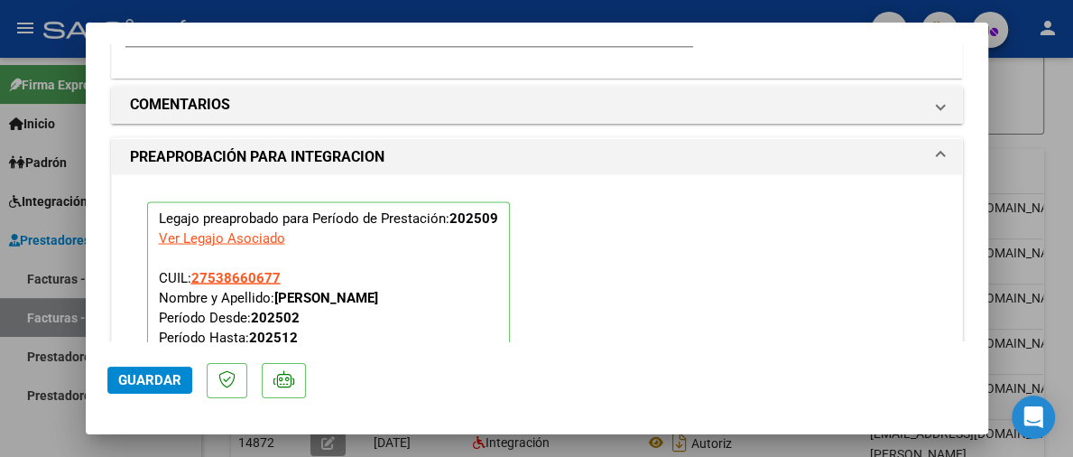
click at [159, 375] on span "Guardar" at bounding box center [149, 380] width 63 height 16
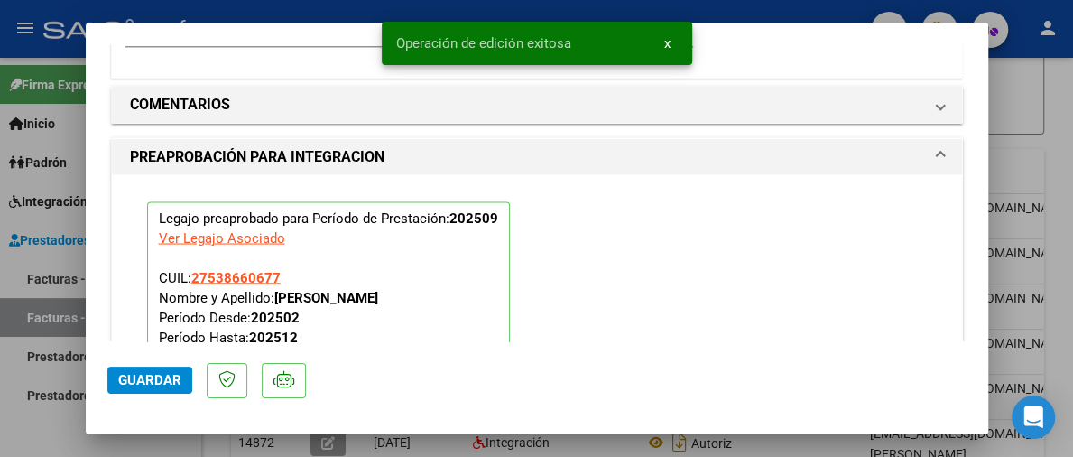
click at [1050, 95] on div at bounding box center [536, 228] width 1073 height 457
type input "$ 0,00"
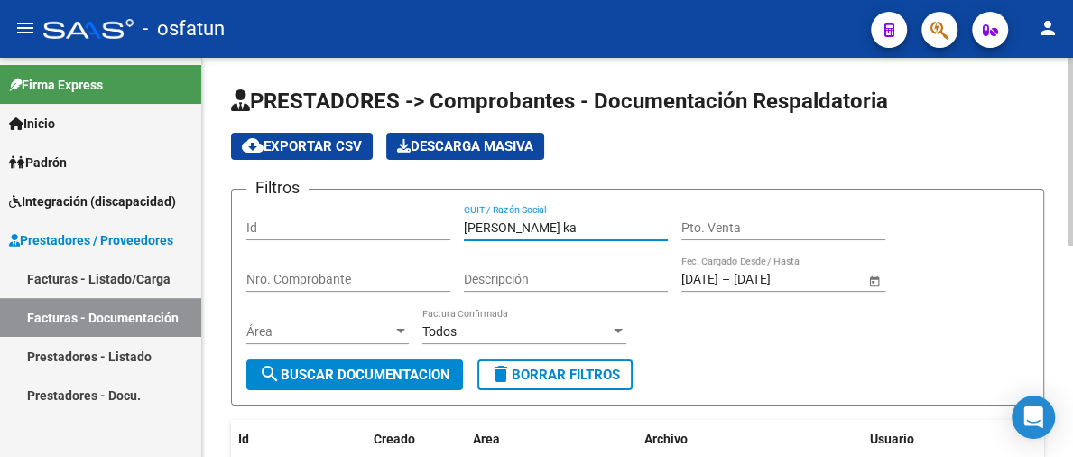
drag, startPoint x: 517, startPoint y: 228, endPoint x: 442, endPoint y: 252, distance: 78.5
click at [442, 252] on div "Filtros Id [PERSON_NAME] ka CUIT / Razón Social Pto. Venta Nro. Comprobante Des…" at bounding box center [637, 281] width 782 height 155
type input "[PERSON_NAME] de"
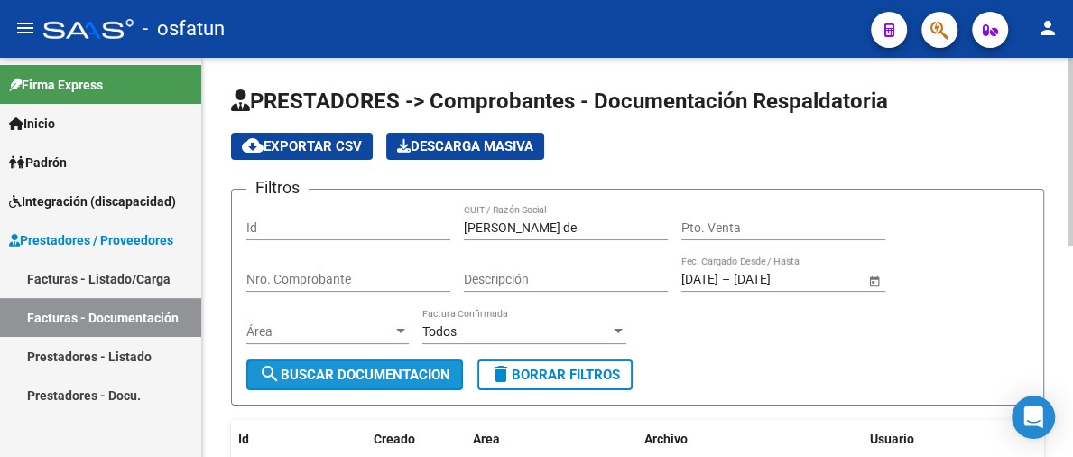
click at [344, 384] on button "search Buscar Documentacion" at bounding box center [354, 374] width 217 height 31
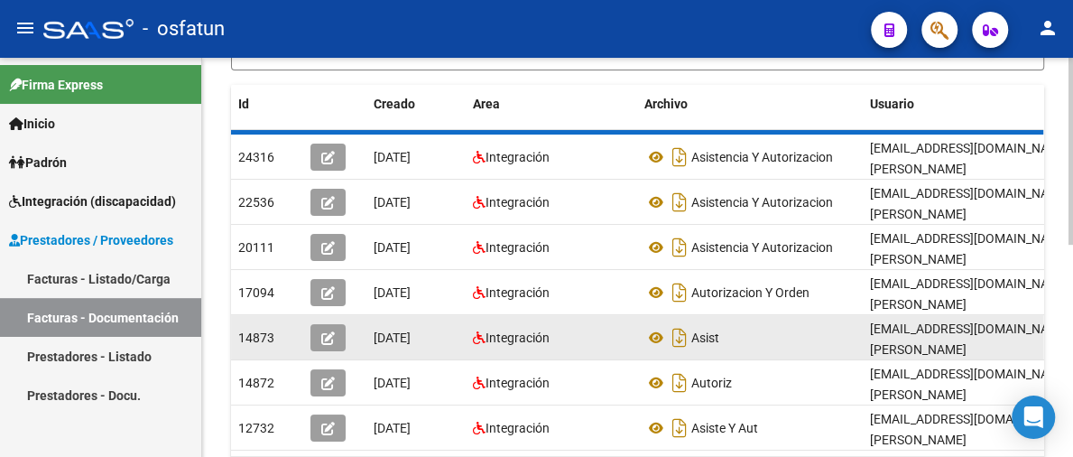
scroll to position [361, 0]
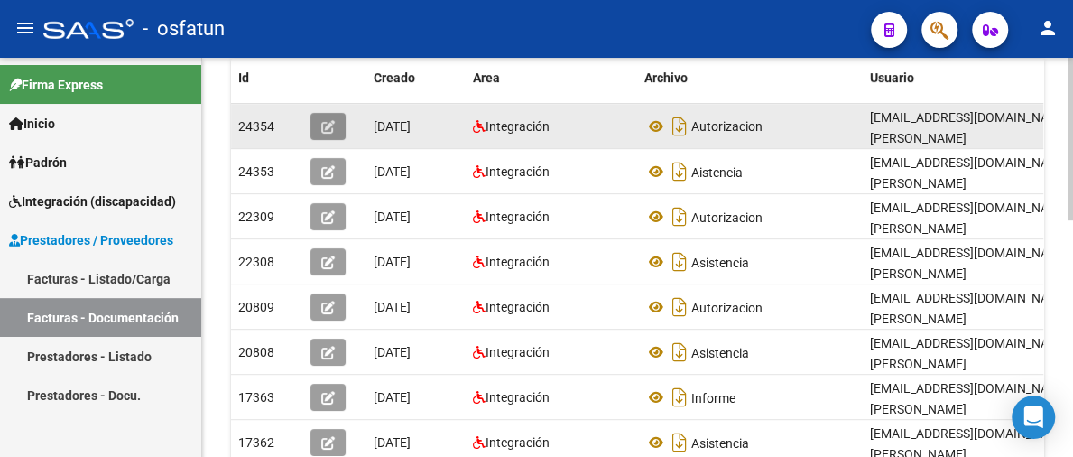
click at [339, 119] on button "button" at bounding box center [327, 126] width 35 height 27
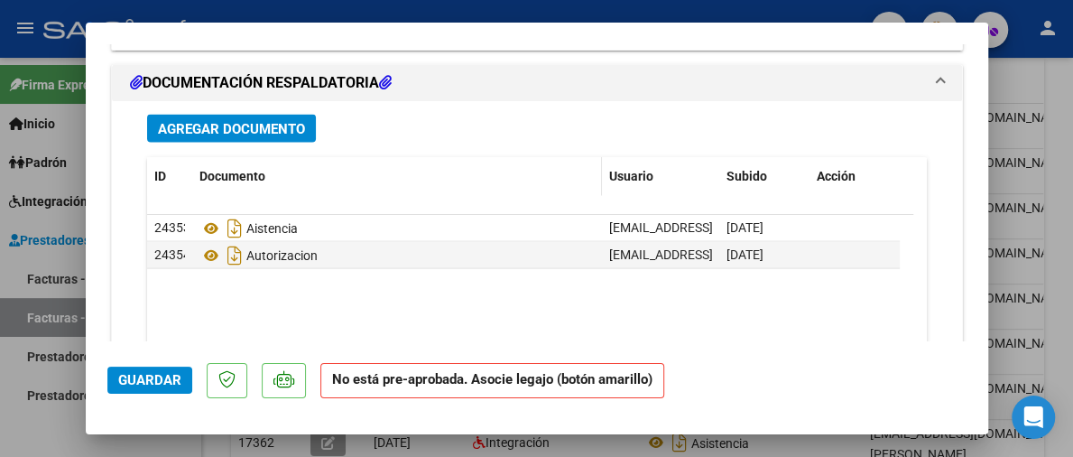
scroll to position [1895, 0]
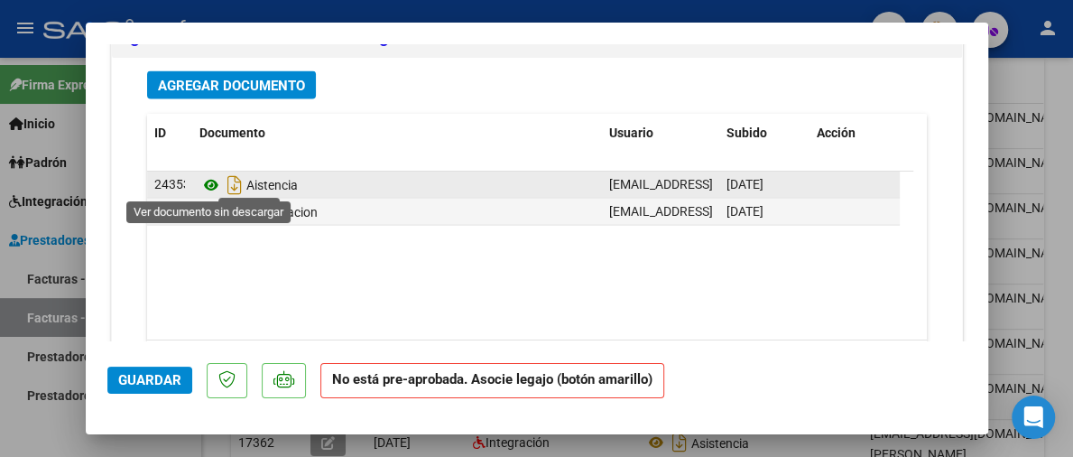
click at [200, 180] on icon at bounding box center [210, 185] width 23 height 22
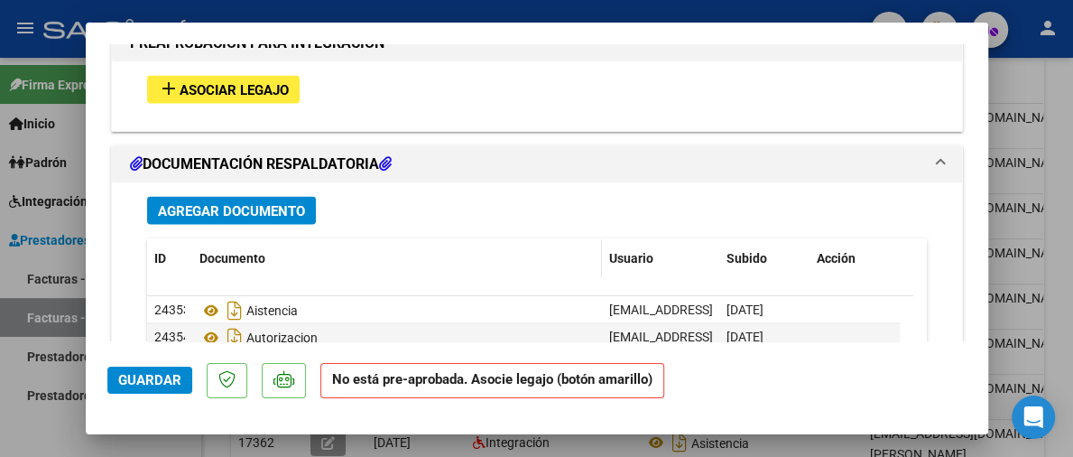
scroll to position [1534, 0]
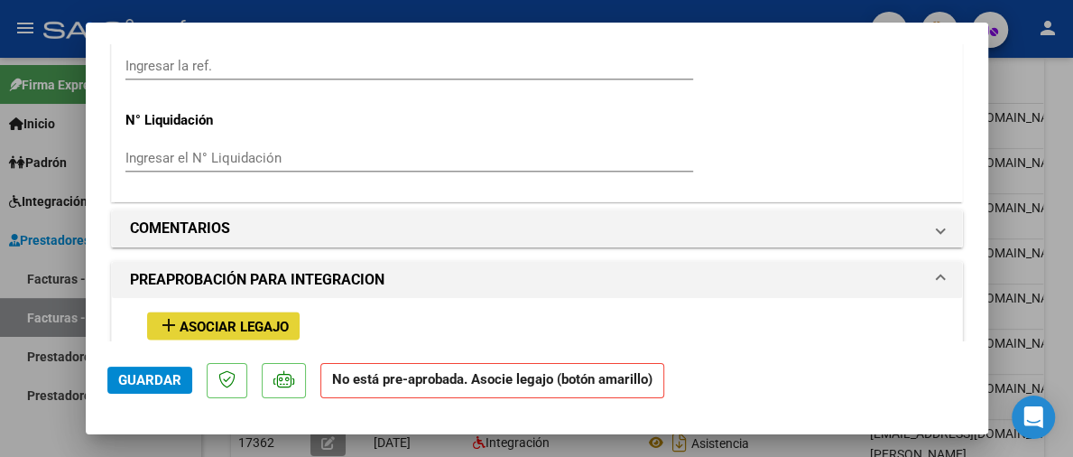
click at [191, 318] on span "Asociar Legajo" at bounding box center [234, 326] width 109 height 16
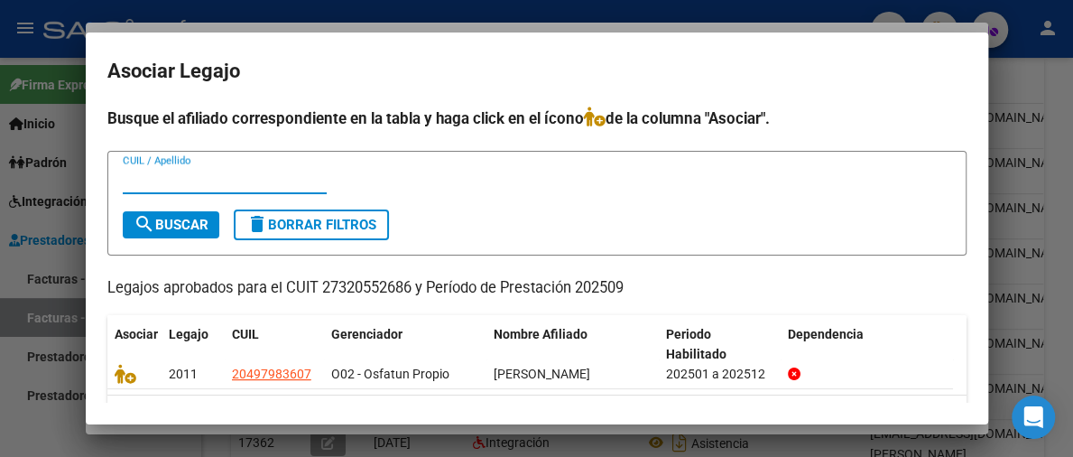
scroll to position [51, 0]
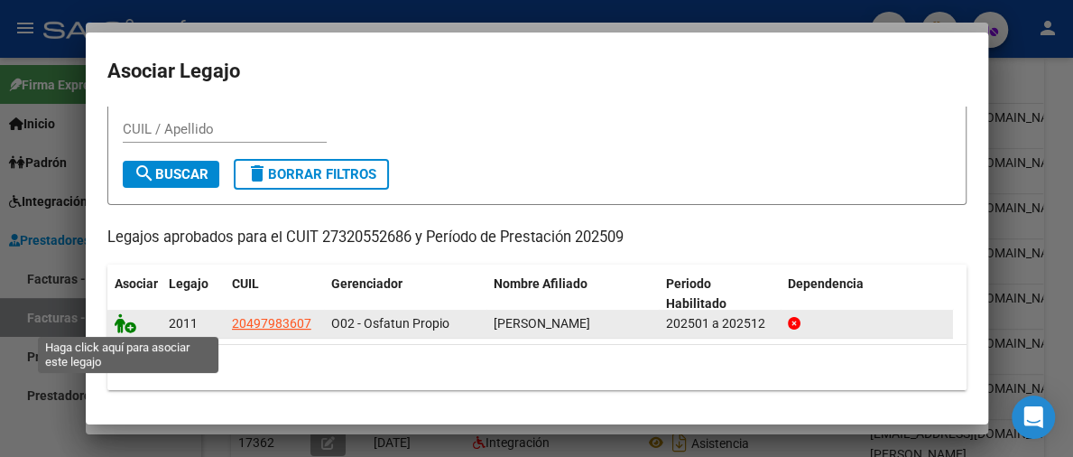
click at [116, 315] on icon at bounding box center [126, 323] width 22 height 20
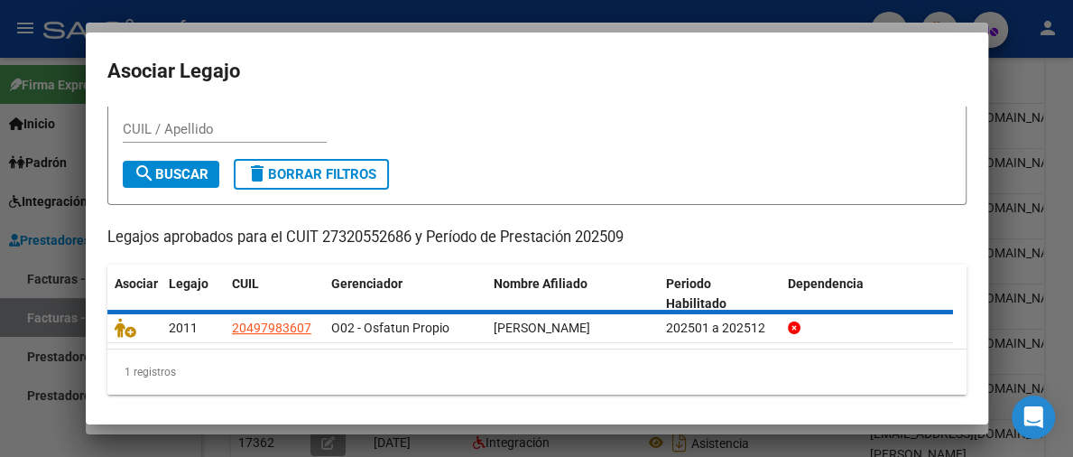
scroll to position [0, 0]
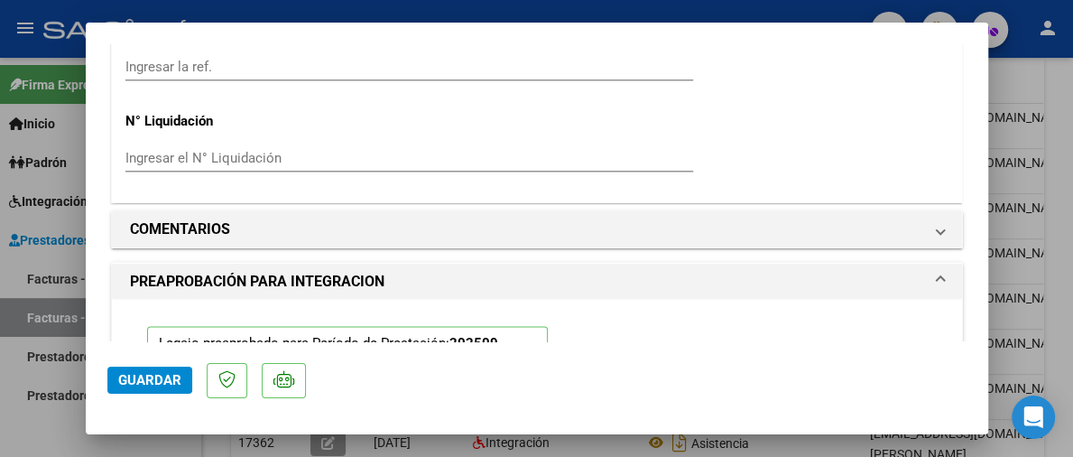
click at [157, 376] on span "Guardar" at bounding box center [149, 380] width 63 height 16
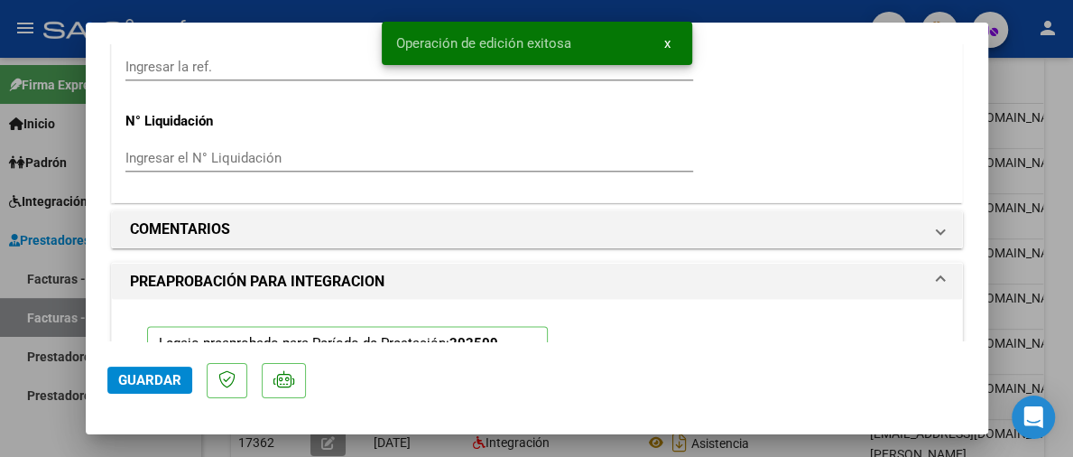
click at [1034, 82] on div at bounding box center [536, 228] width 1073 height 457
type input "$ 0,00"
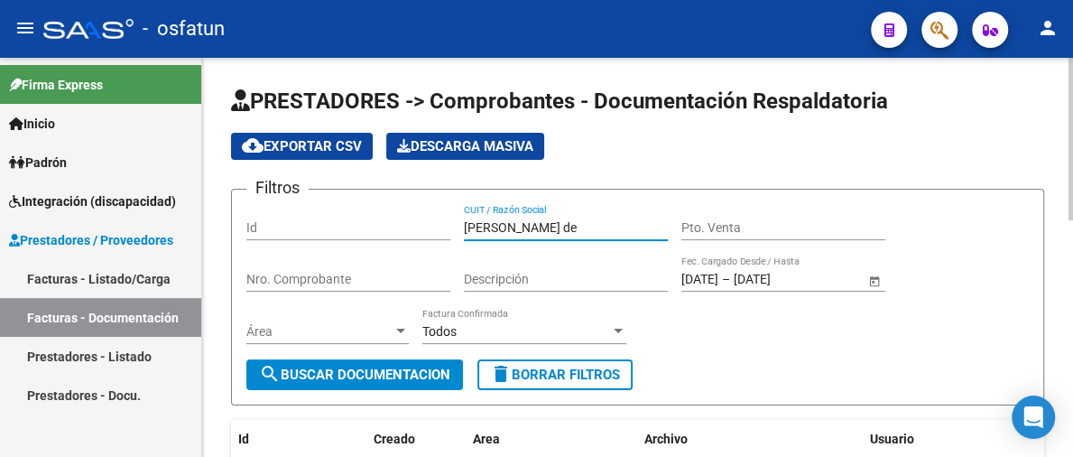
drag, startPoint x: 547, startPoint y: 226, endPoint x: 439, endPoint y: 227, distance: 107.4
click at [448, 224] on div "Filtros Id [PERSON_NAME] de CUIT / Razón Social Pto. Venta Nro. Comprobante Des…" at bounding box center [637, 281] width 782 height 155
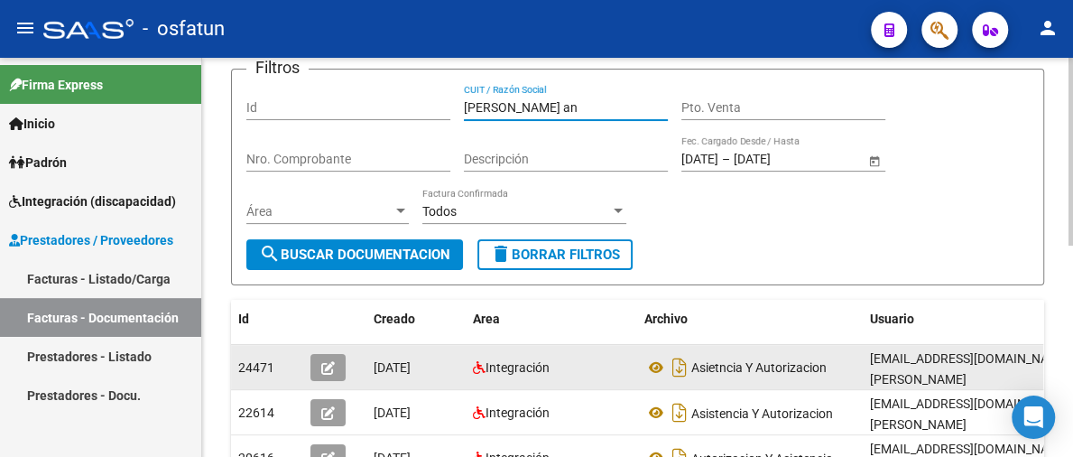
scroll to position [271, 0]
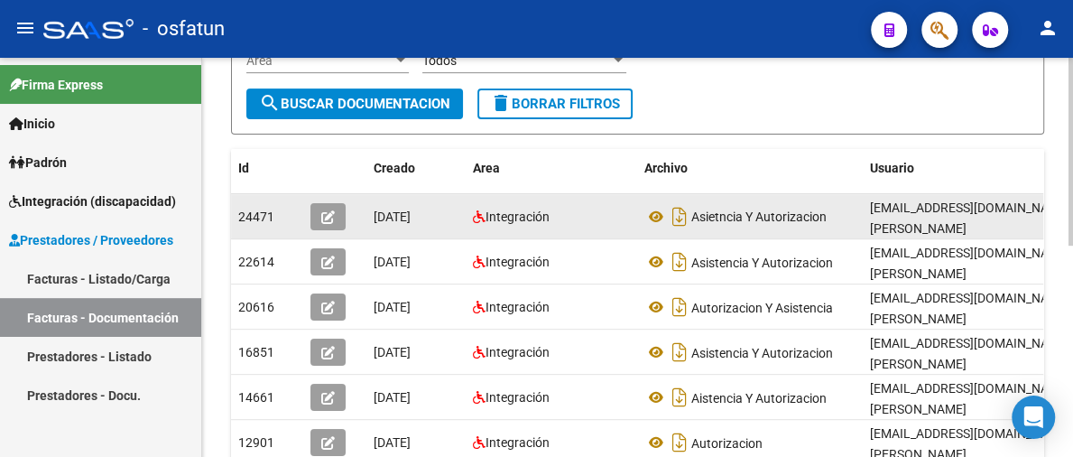
type input "[PERSON_NAME] an"
click at [327, 207] on button "button" at bounding box center [327, 216] width 35 height 27
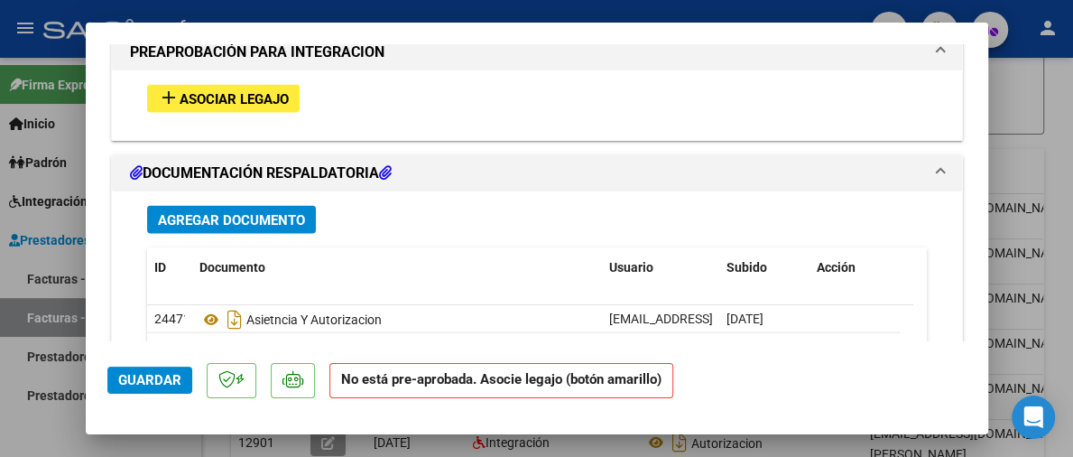
scroll to position [1568, 0]
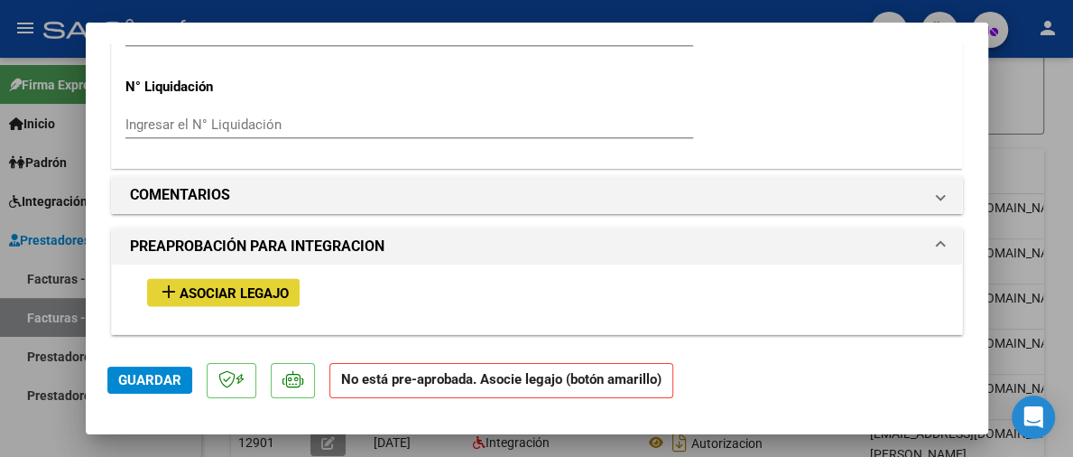
click at [252, 288] on span "Asociar Legajo" at bounding box center [234, 292] width 109 height 16
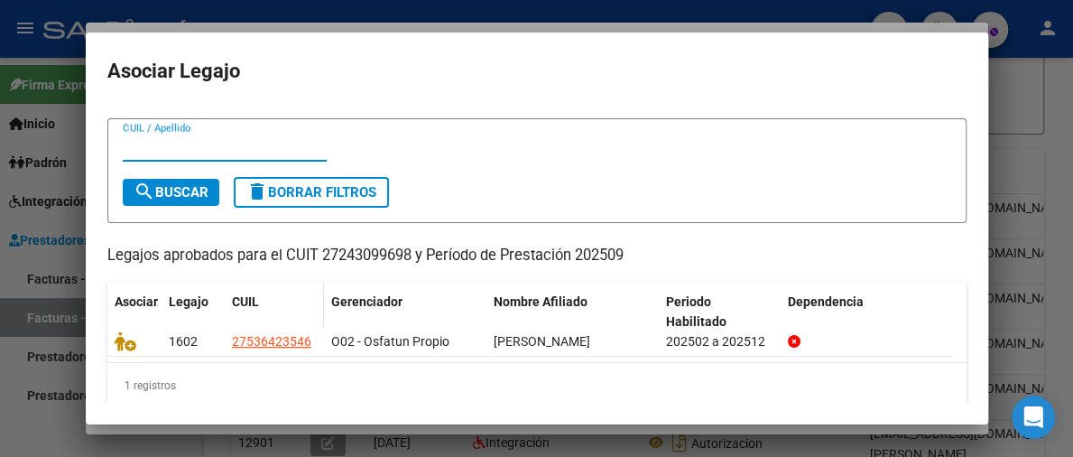
scroll to position [51, 0]
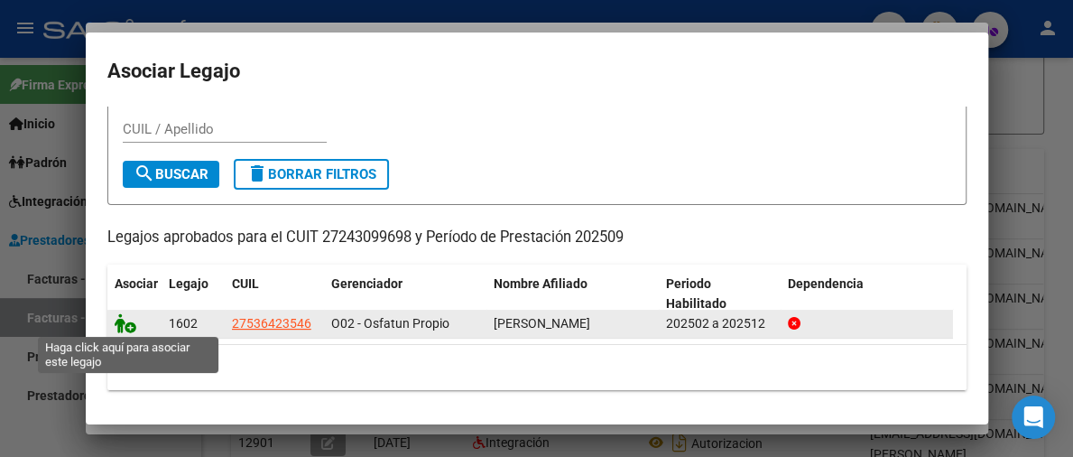
click at [129, 329] on icon at bounding box center [126, 323] width 22 height 20
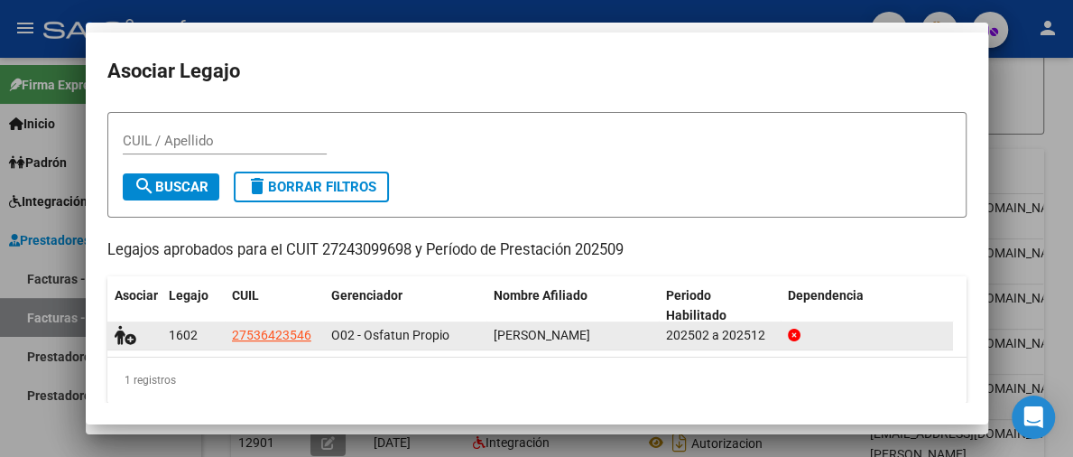
scroll to position [0, 0]
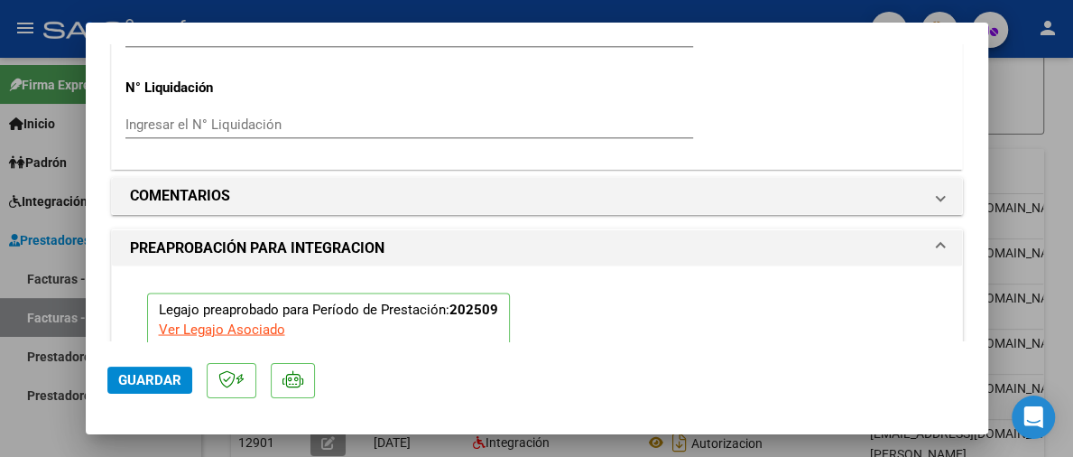
click at [121, 373] on span "Guardar" at bounding box center [149, 380] width 63 height 16
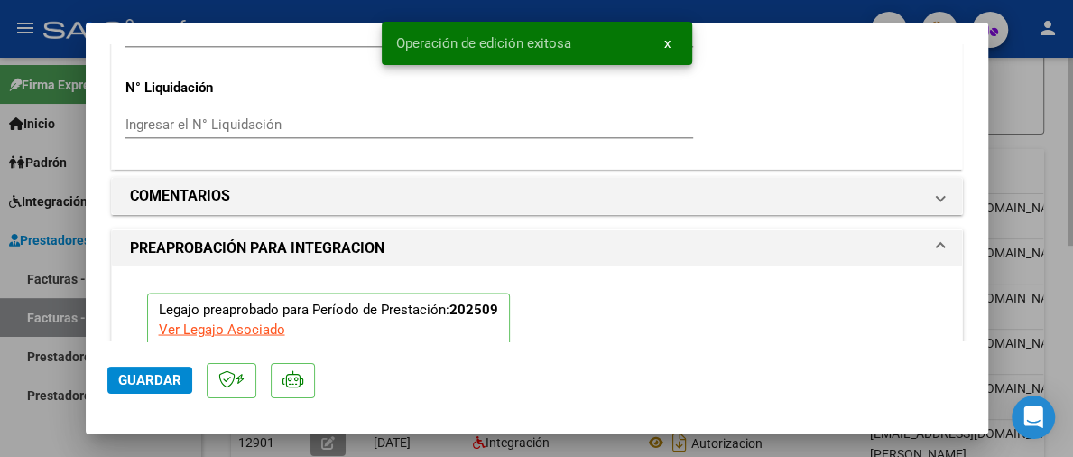
click at [1030, 137] on div at bounding box center [536, 228] width 1073 height 457
type input "$ 0,00"
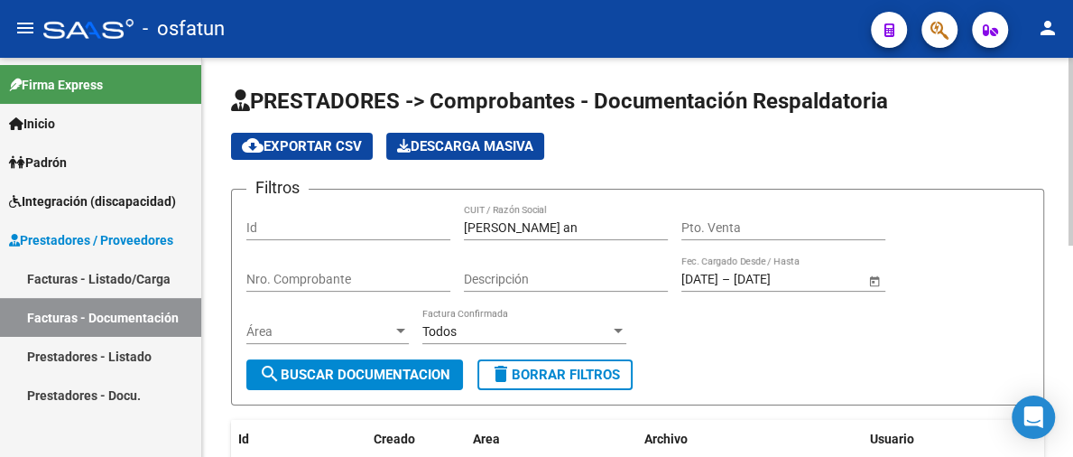
drag, startPoint x: 571, startPoint y: 236, endPoint x: 427, endPoint y: 236, distance: 144.4
click at [427, 236] on div "Filtros Id [PERSON_NAME] an CUIT / Razón Social Pto. Venta Nro. Comprobante Des…" at bounding box center [637, 281] width 782 height 155
click at [570, 223] on input "[PERSON_NAME] an" at bounding box center [566, 227] width 204 height 15
click at [561, 225] on input "[PERSON_NAME] an" at bounding box center [566, 227] width 204 height 15
click at [541, 227] on input "[PERSON_NAME] an" at bounding box center [566, 227] width 204 height 15
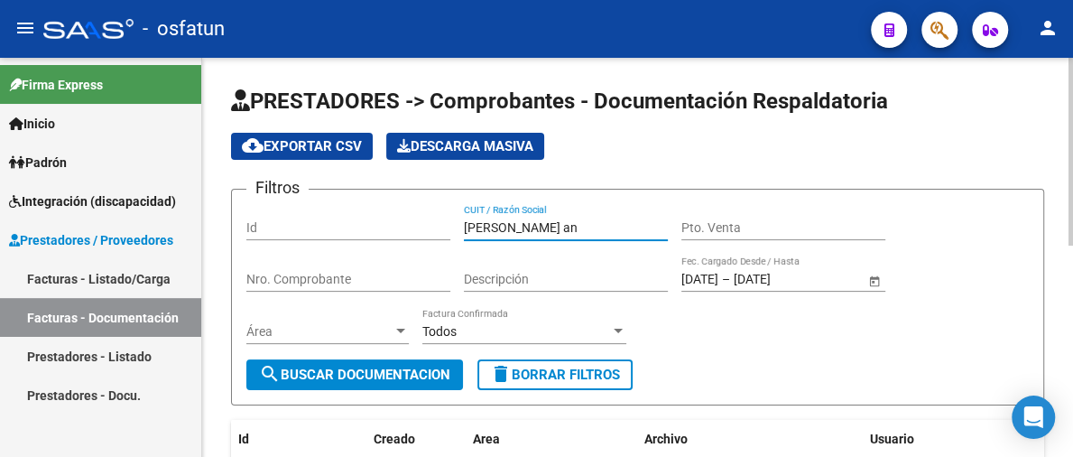
drag, startPoint x: 547, startPoint y: 224, endPoint x: 459, endPoint y: 228, distance: 87.7
click at [459, 228] on div "Filtros Id [PERSON_NAME] an CUIT / Razón Social Pto. Venta Nro. Comprobante Des…" at bounding box center [637, 281] width 782 height 155
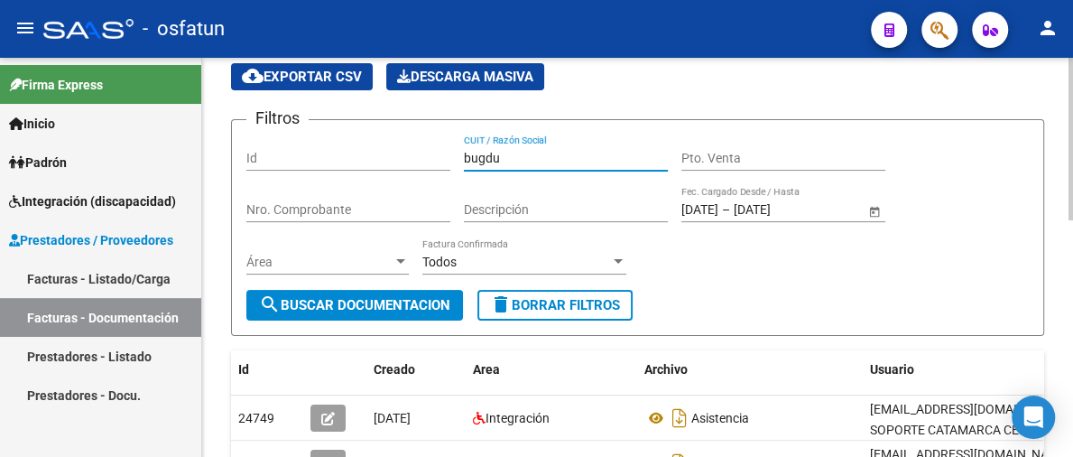
scroll to position [180, 0]
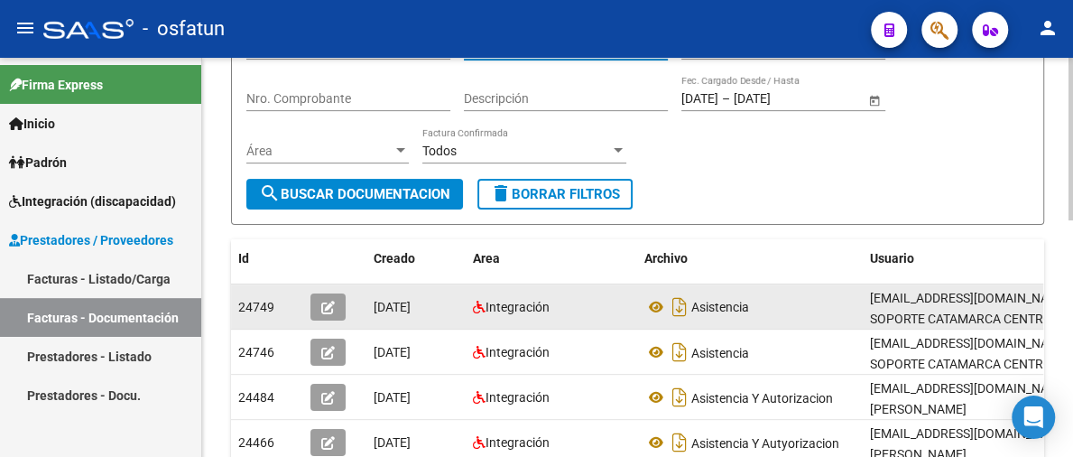
type input "bugdu"
click at [330, 311] on icon "button" at bounding box center [328, 308] width 14 height 14
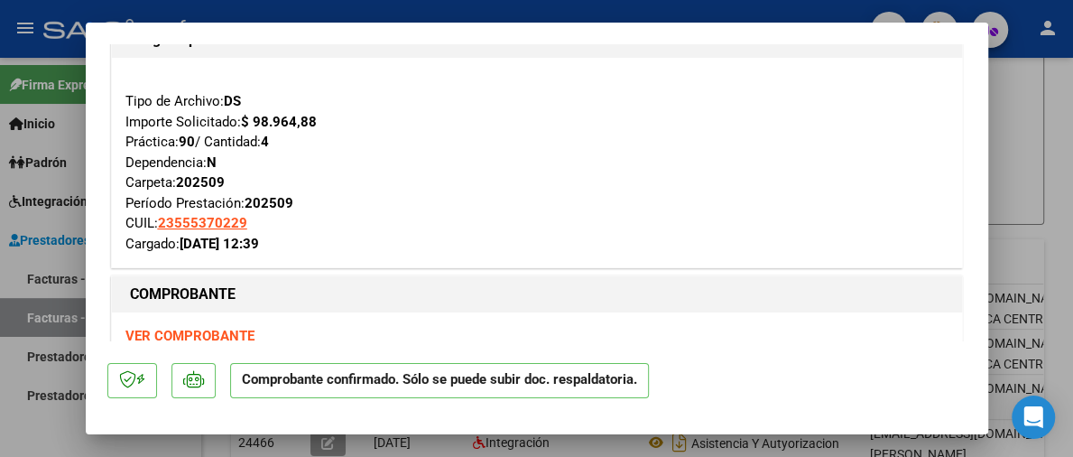
scroll to position [90, 0]
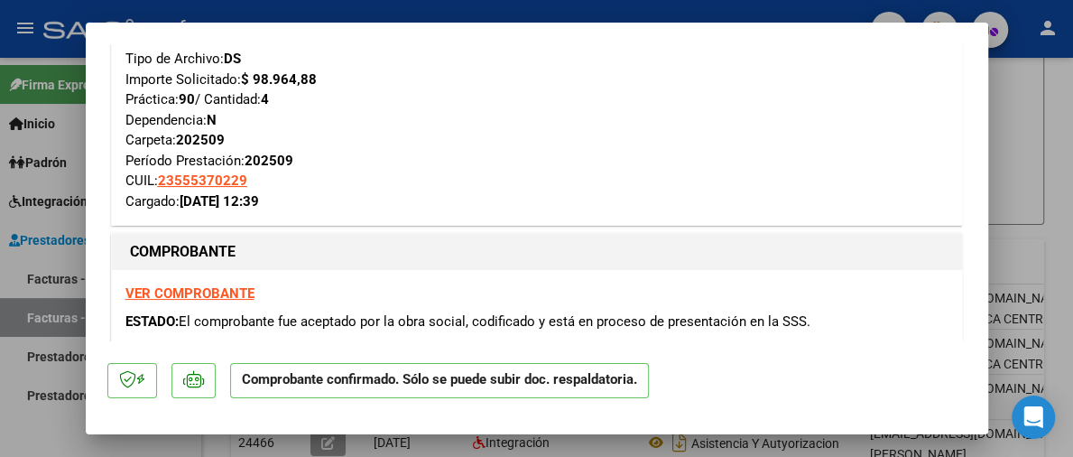
click at [192, 288] on strong "VER COMPROBANTE" at bounding box center [189, 293] width 129 height 16
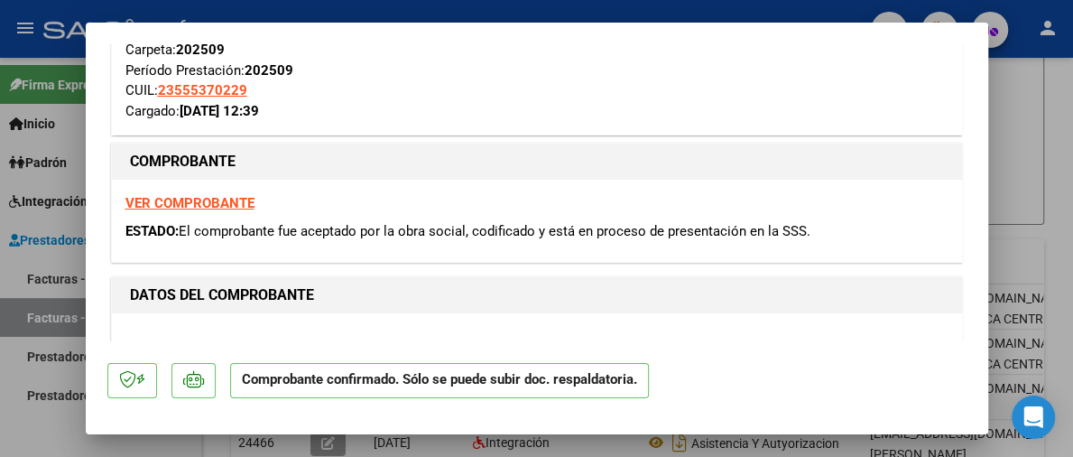
click at [1031, 156] on div at bounding box center [536, 228] width 1073 height 457
type input "$ 0,00"
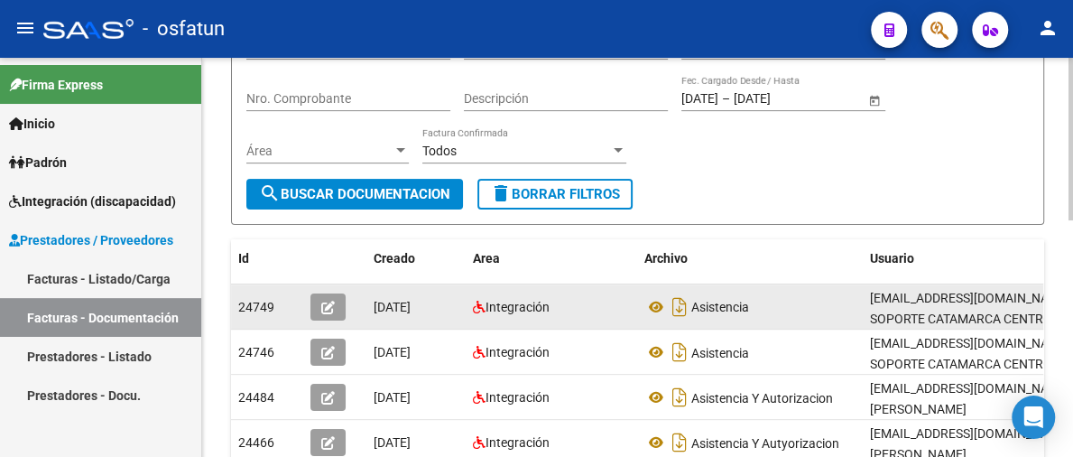
scroll to position [271, 0]
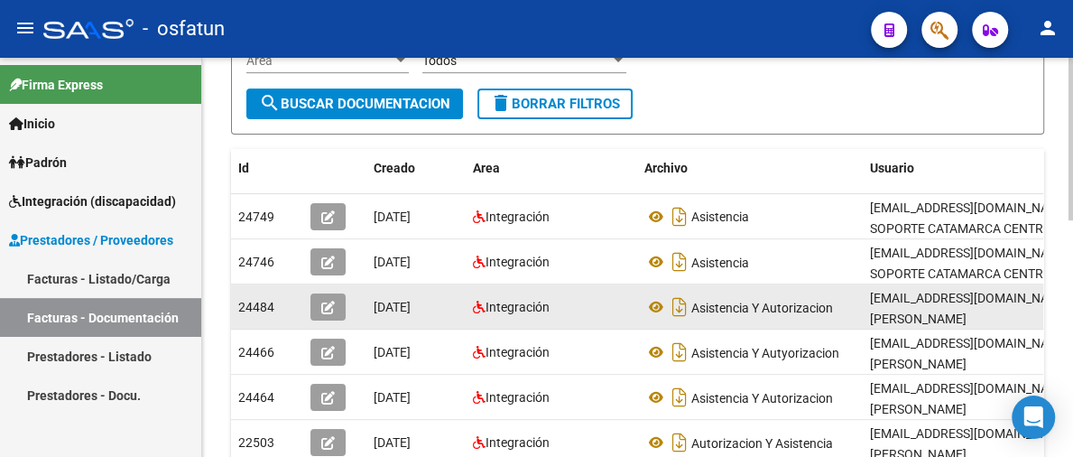
click at [328, 306] on icon "button" at bounding box center [328, 308] width 14 height 14
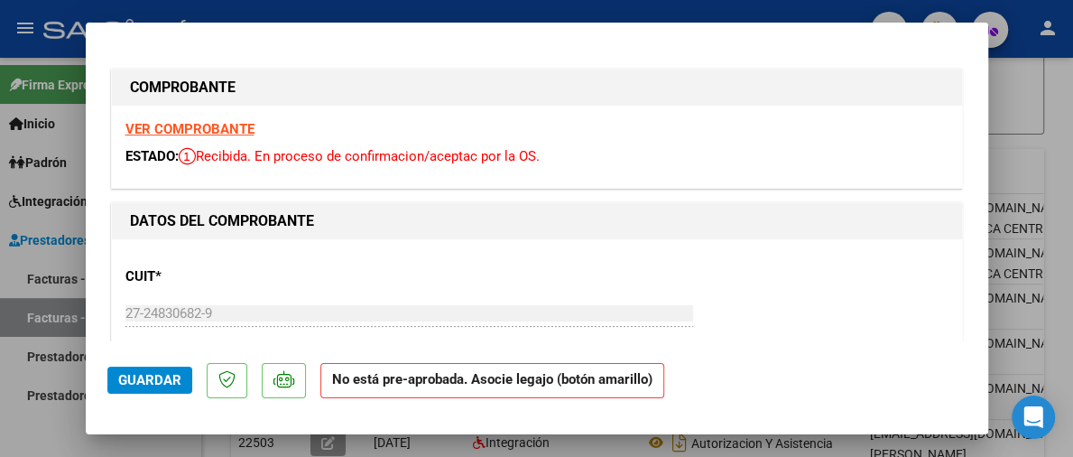
click at [211, 131] on strong "VER COMPROBANTE" at bounding box center [189, 129] width 129 height 16
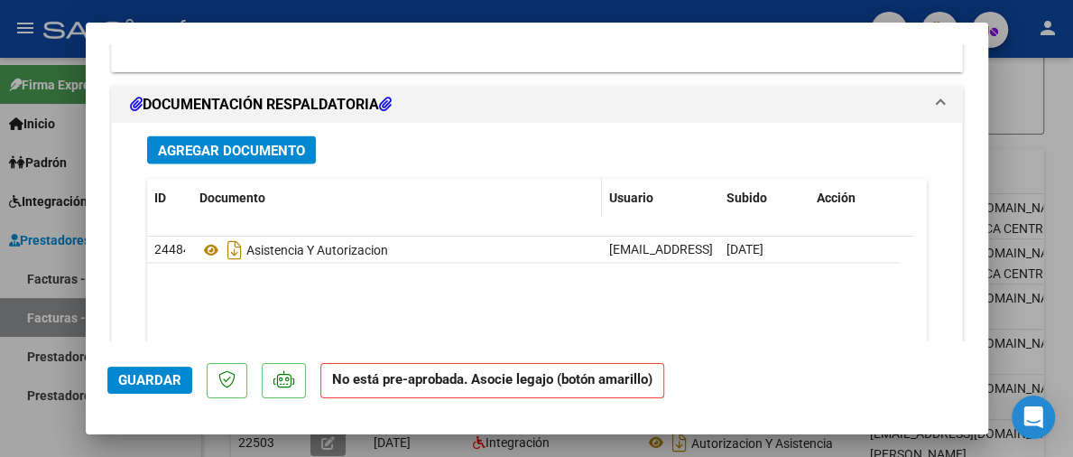
scroll to position [1715, 0]
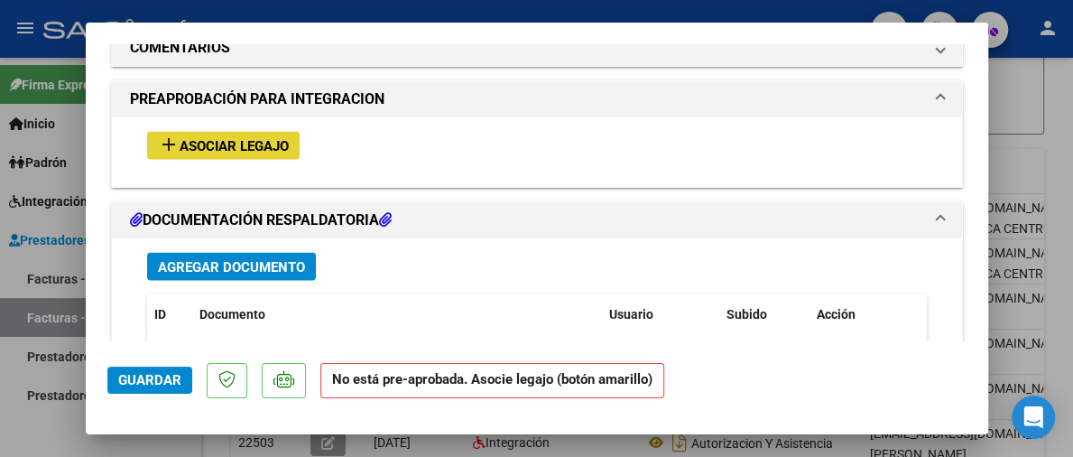
click at [243, 143] on span "Asociar Legajo" at bounding box center [234, 145] width 109 height 16
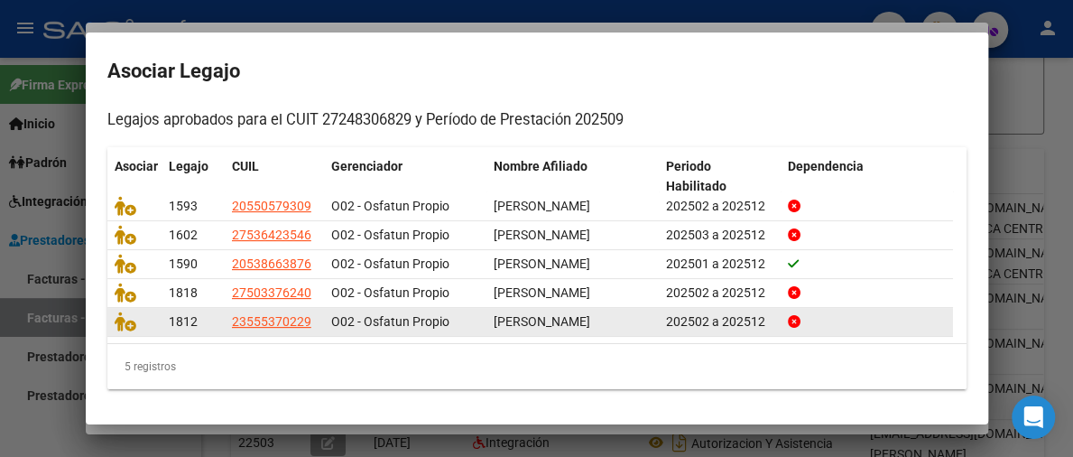
scroll to position [216, 0]
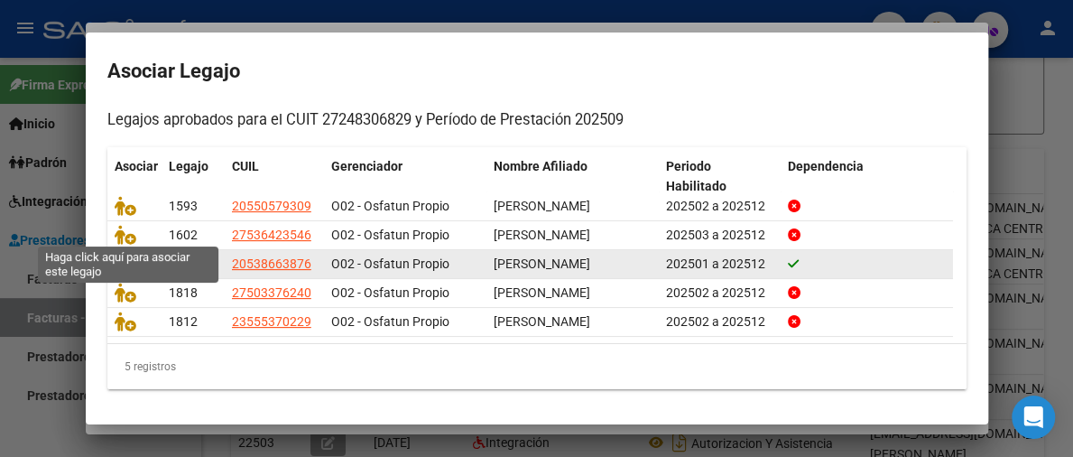
click at [120, 254] on icon at bounding box center [126, 264] width 22 height 20
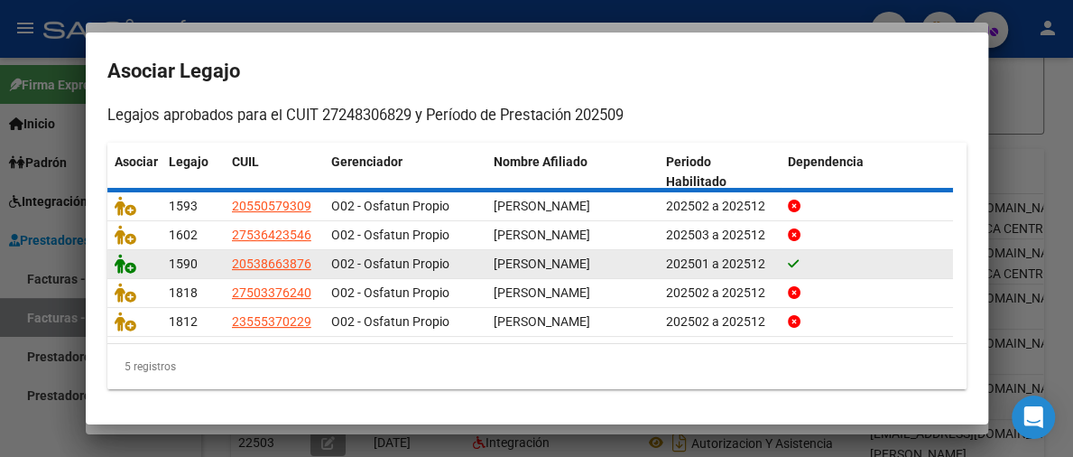
scroll to position [0, 0]
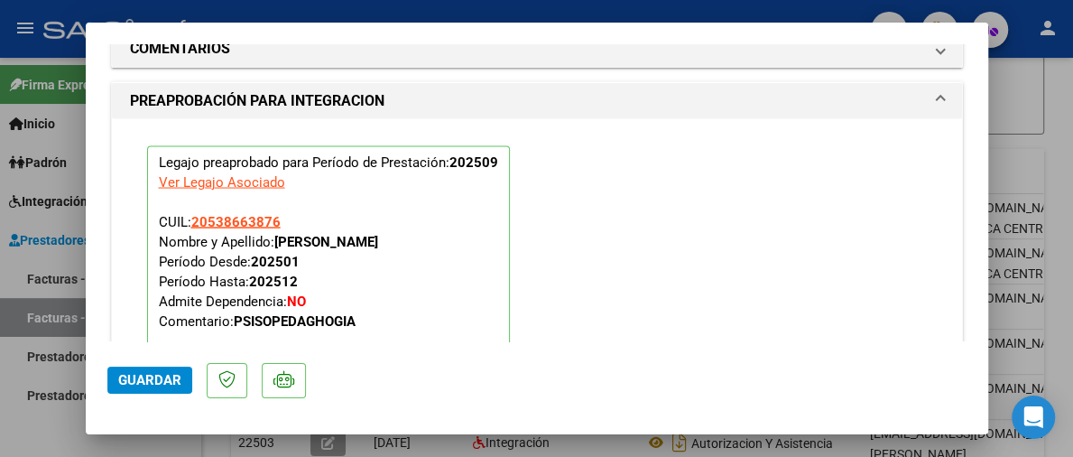
click at [155, 379] on span "Guardar" at bounding box center [149, 380] width 63 height 16
drag, startPoint x: 1007, startPoint y: 83, endPoint x: 871, endPoint y: 35, distance: 144.4
click at [1008, 83] on div at bounding box center [536, 228] width 1073 height 457
type input "$ 0,00"
